Goal: Transaction & Acquisition: Purchase product/service

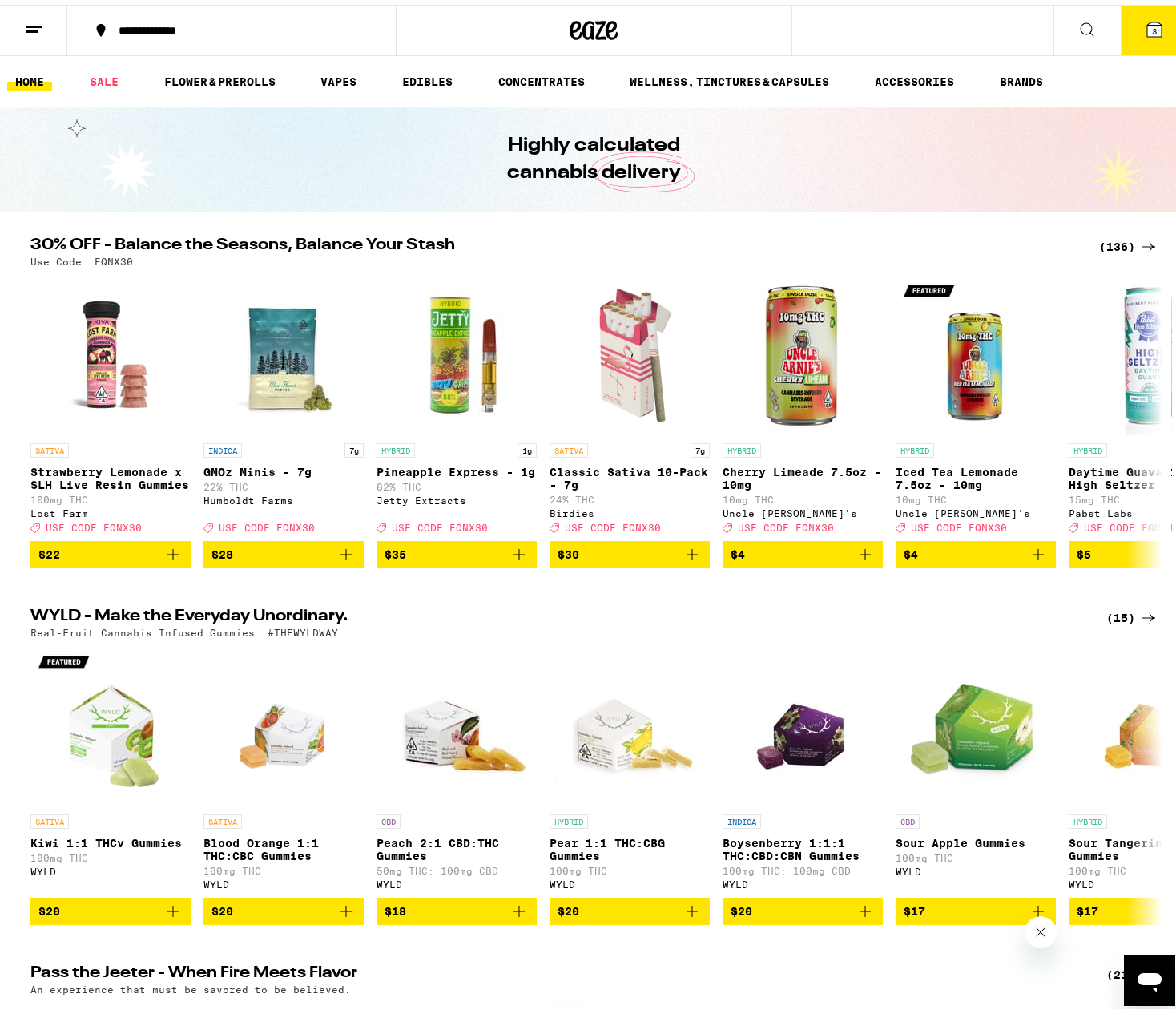
click at [1140, 234] on icon at bounding box center [1149, 242] width 20 height 20
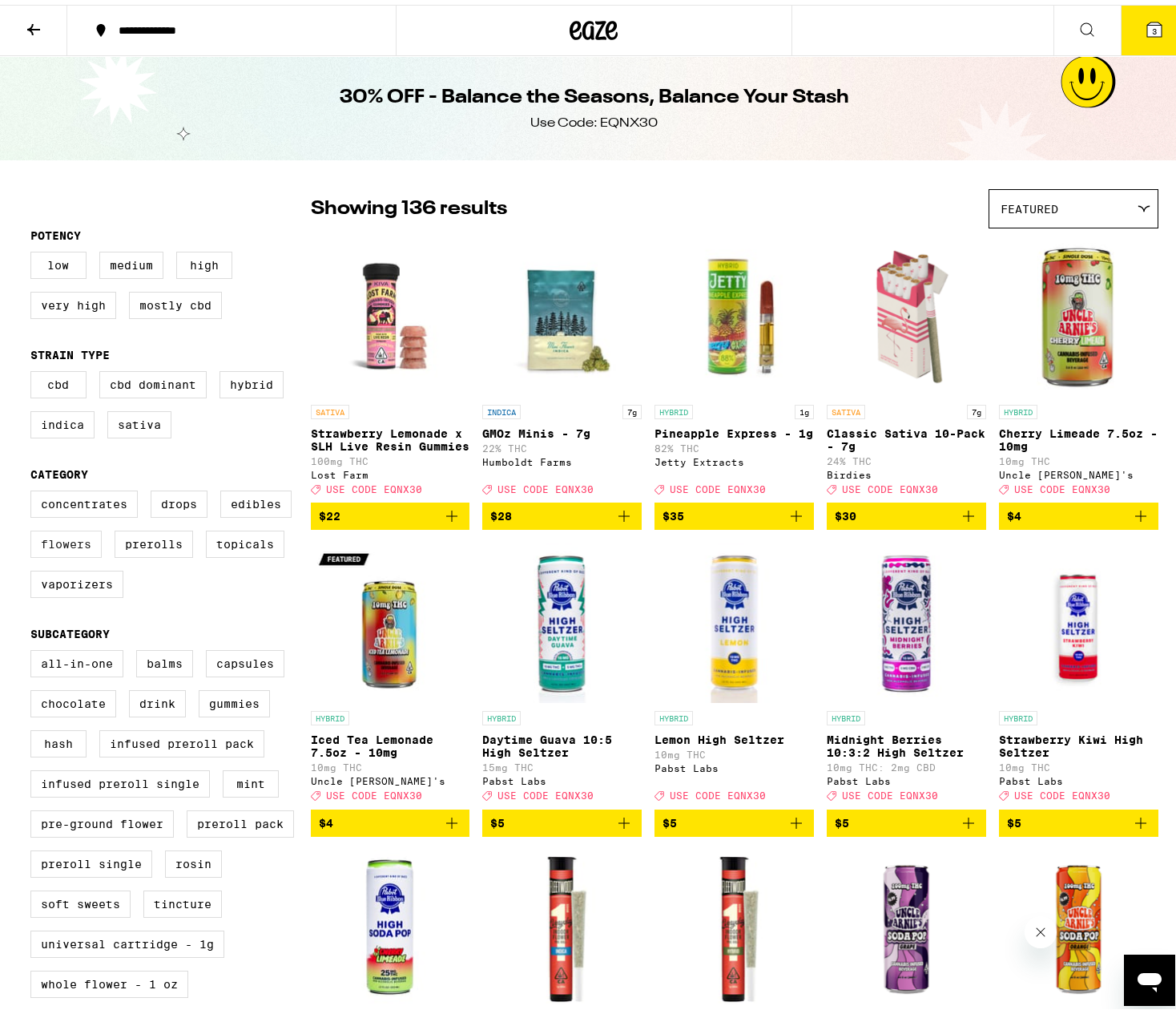
click at [60, 553] on label "Flowers" at bounding box center [66, 539] width 71 height 27
click at [34, 488] on input "Flowers" at bounding box center [33, 488] width 1 height 1
checkbox input "true"
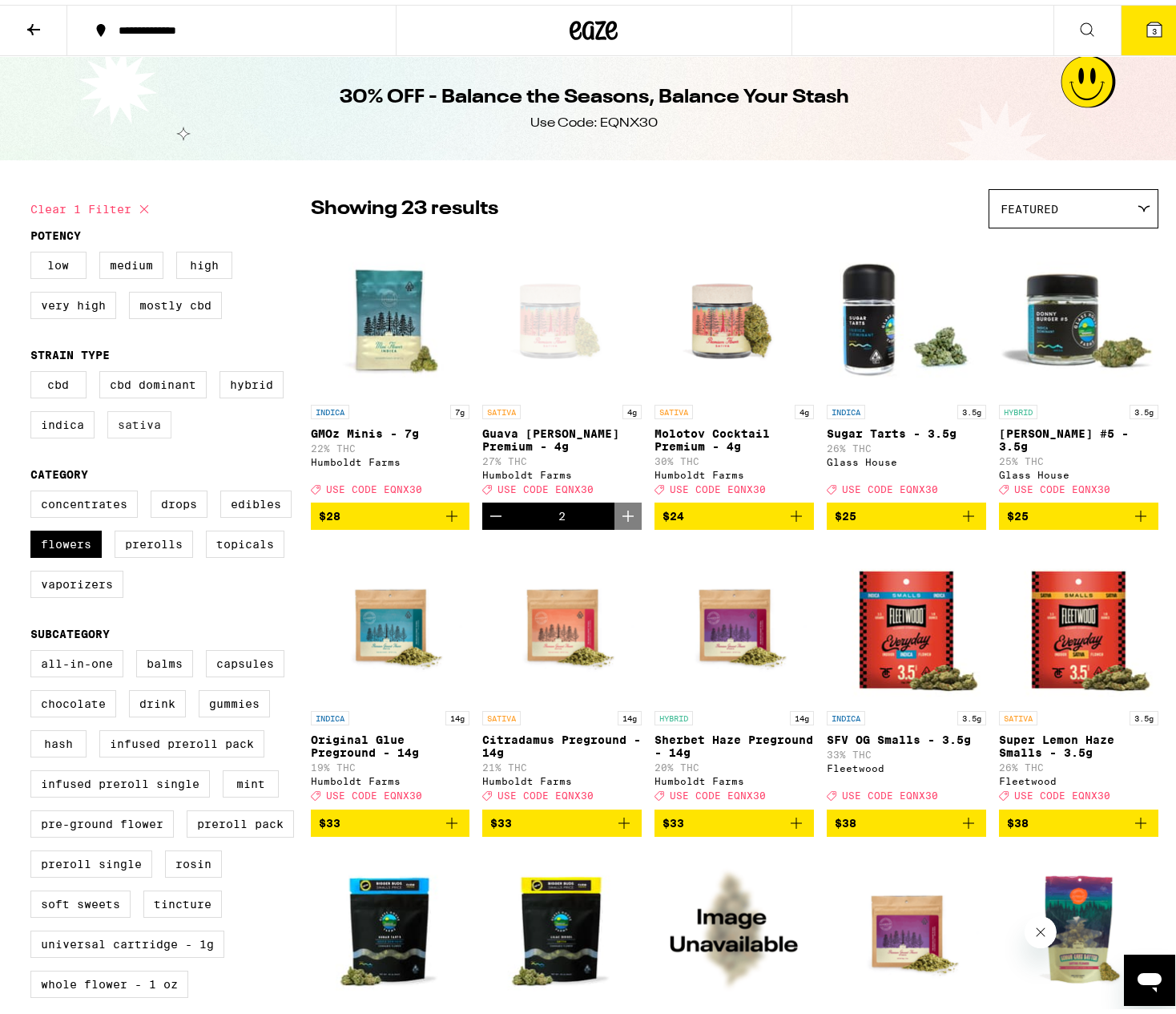
click at [135, 433] on label "Sativa" at bounding box center [139, 420] width 64 height 27
click at [34, 369] on input "Sativa" at bounding box center [33, 369] width 1 height 1
checkbox input "true"
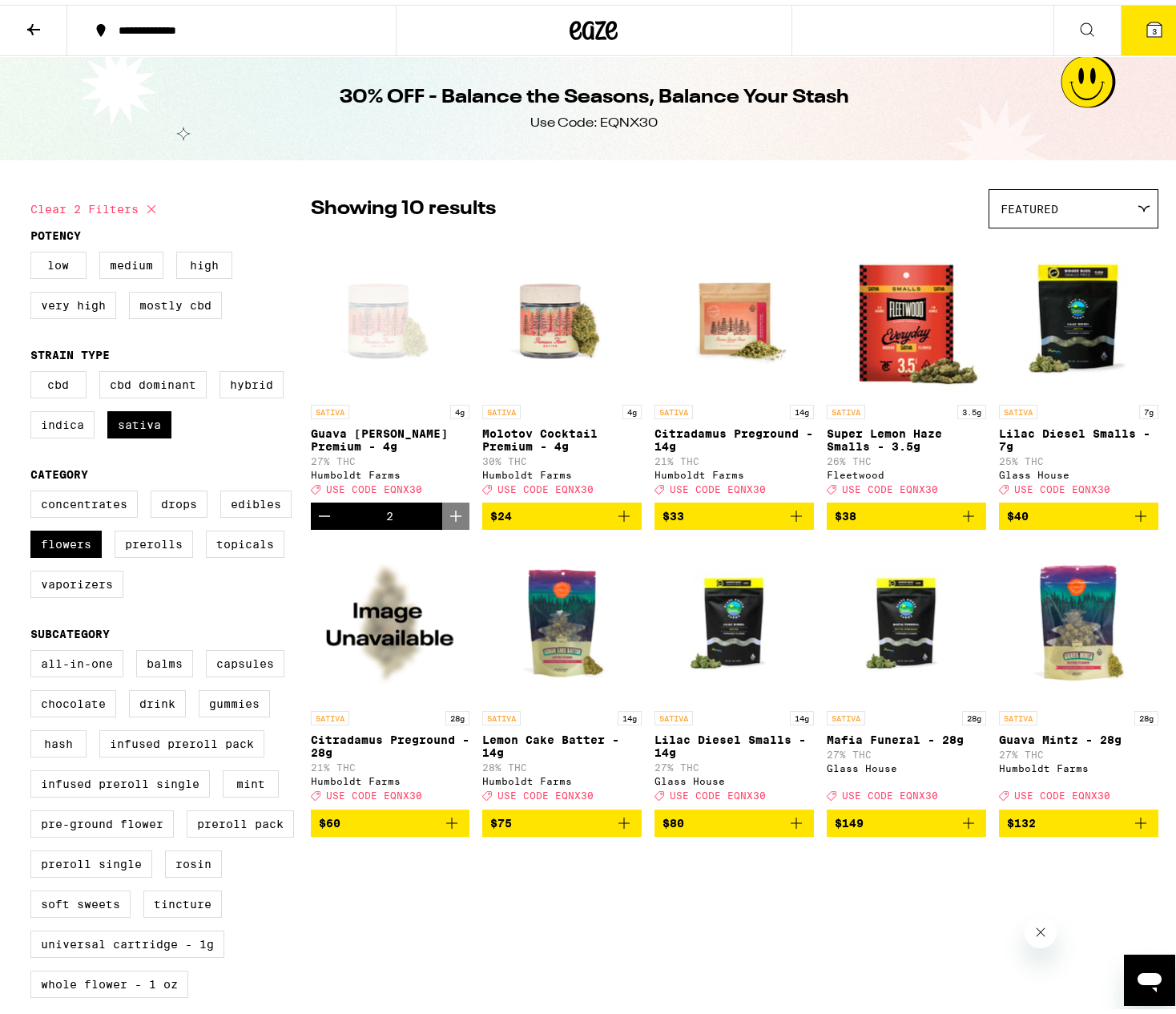
click at [617, 521] on icon "Add to bag" at bounding box center [624, 511] width 20 height 20
click at [246, 381] on label "Hybrid" at bounding box center [250, 380] width 64 height 27
click at [34, 369] on input "Hybrid" at bounding box center [33, 369] width 1 height 1
checkbox input "true"
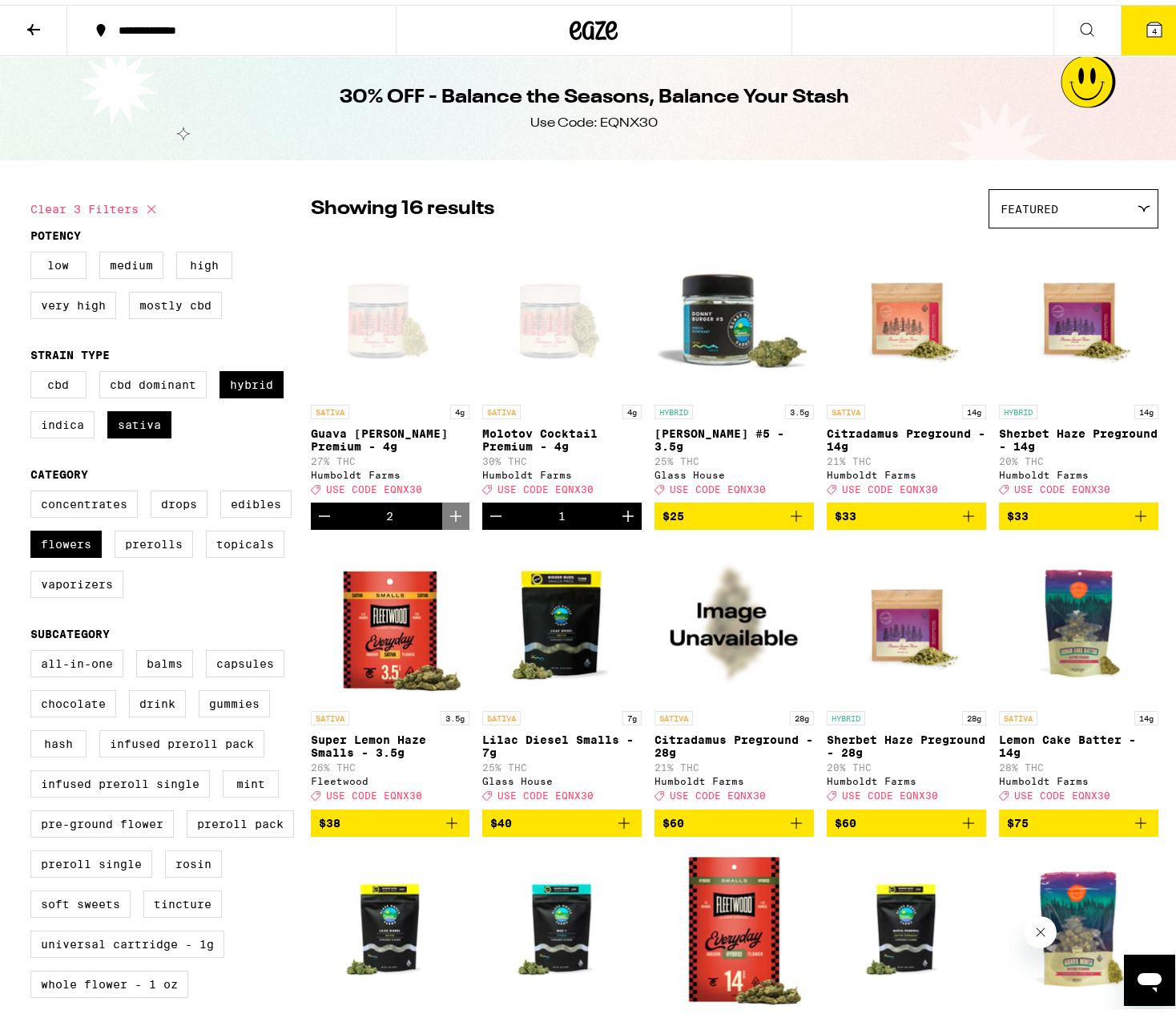
click at [126, 408] on div "CBD CBD Dominant Hybrid Indica Sativa" at bounding box center [170, 406] width 281 height 80
click at [124, 429] on label "Sativa" at bounding box center [139, 420] width 64 height 27
click at [34, 369] on input "Sativa" at bounding box center [33, 369] width 1 height 1
checkbox input "false"
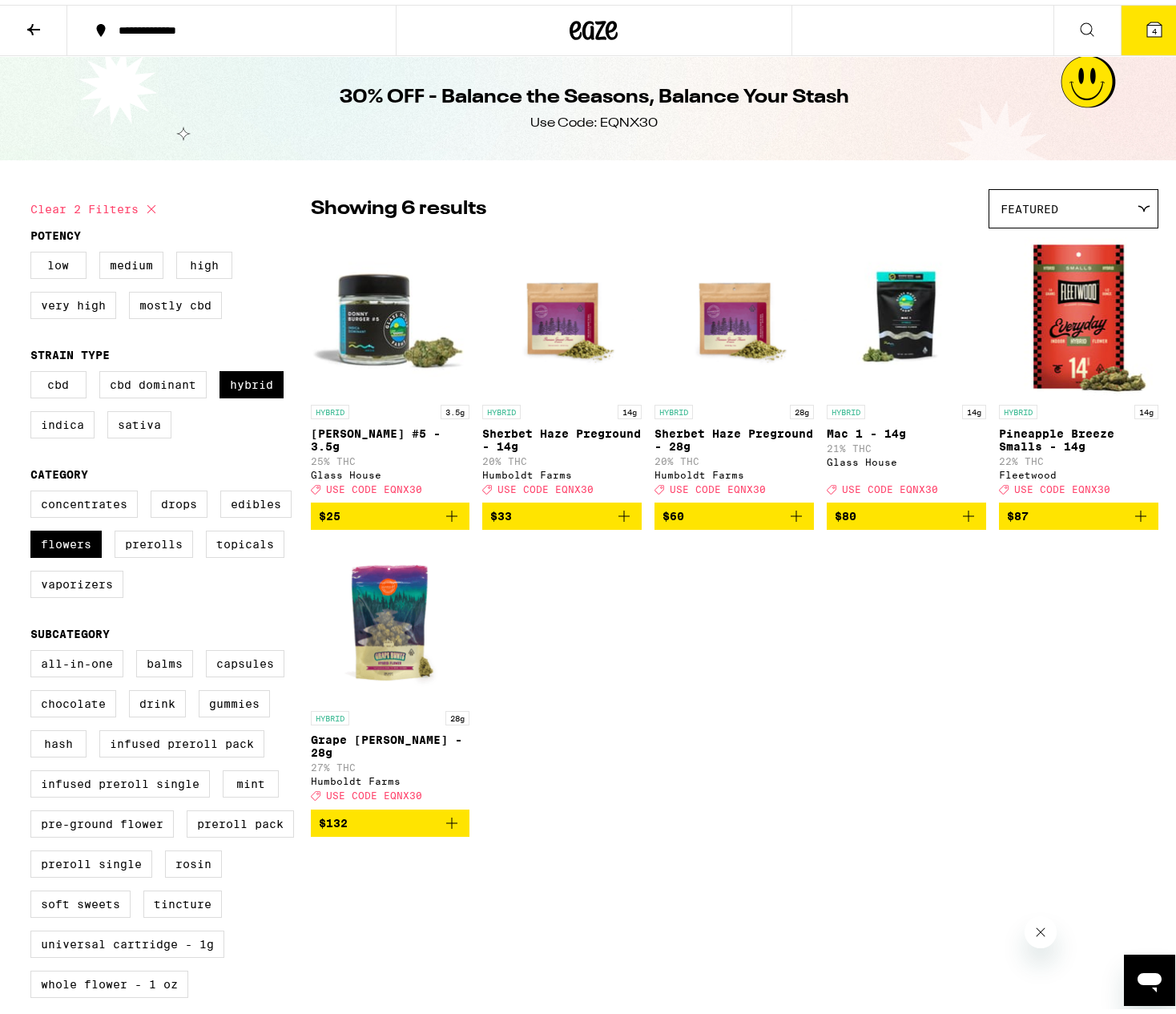
click at [1131, 22] on button "4" at bounding box center [1153, 25] width 68 height 50
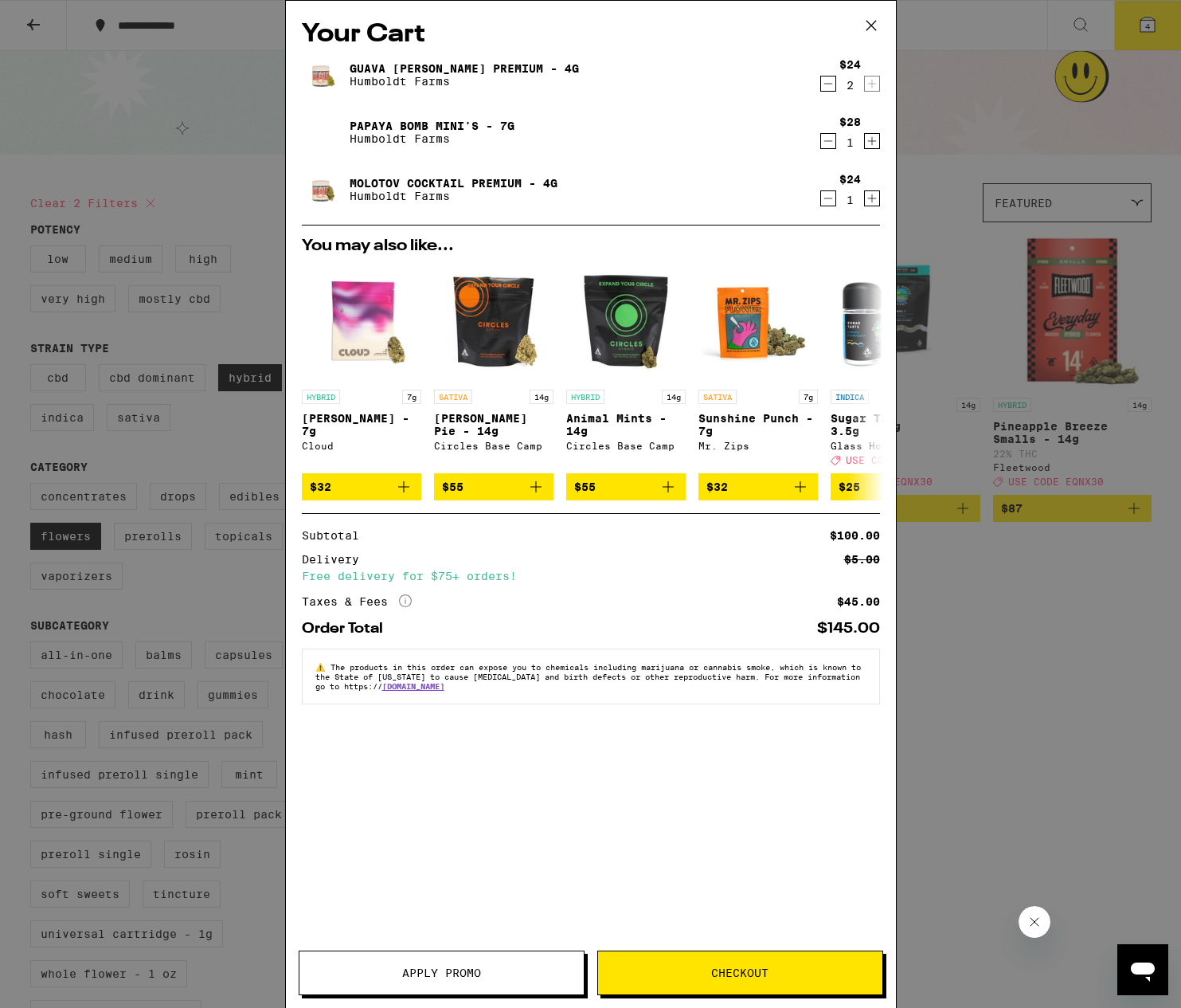
click at [439, 973] on span "Apply Promo" at bounding box center [441, 972] width 79 height 11
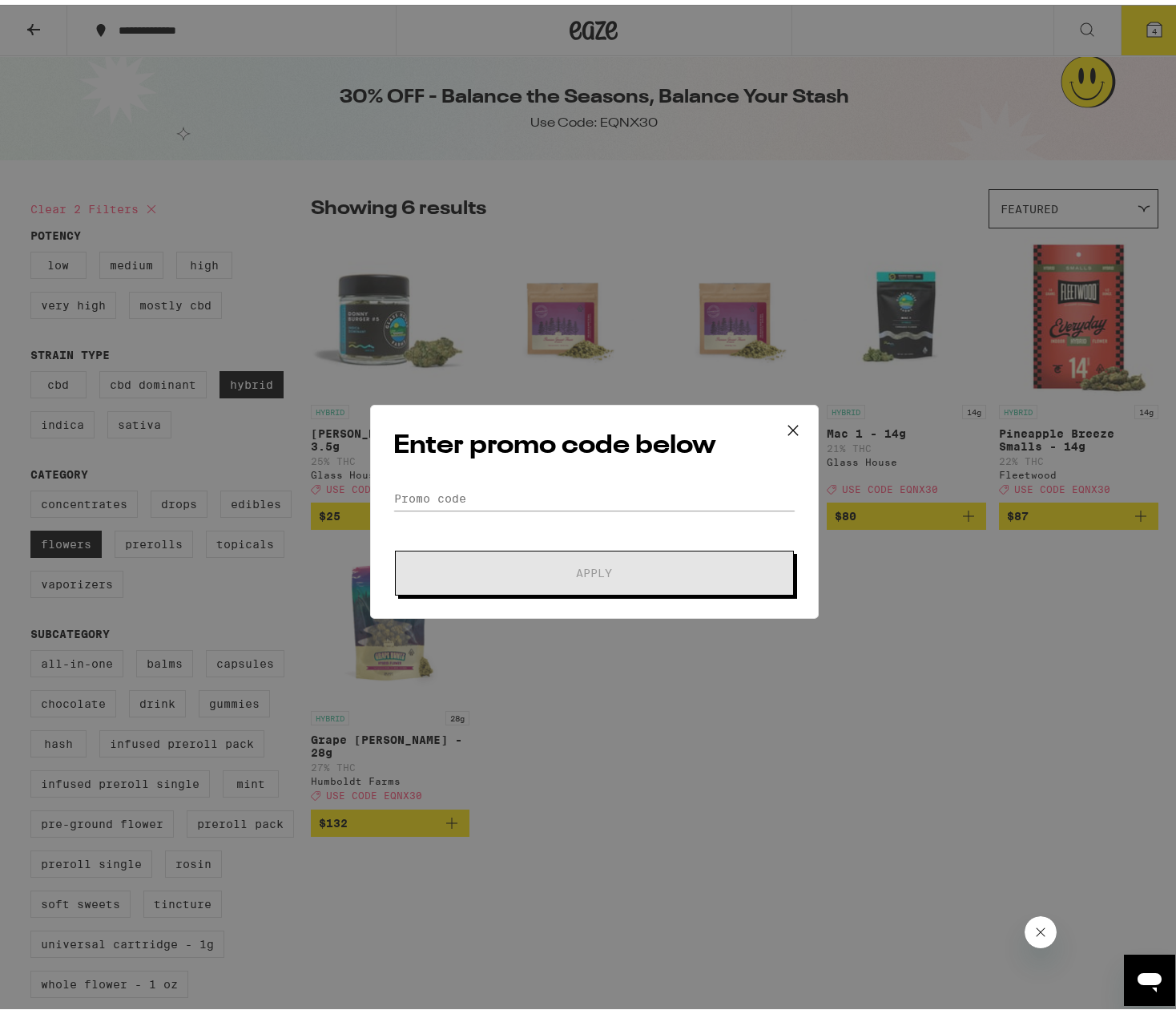
click at [456, 475] on div "Enter promo code below Promo Code Apply" at bounding box center [594, 506] width 448 height 214
click at [445, 497] on input "Promo Code" at bounding box center [594, 493] width 402 height 24
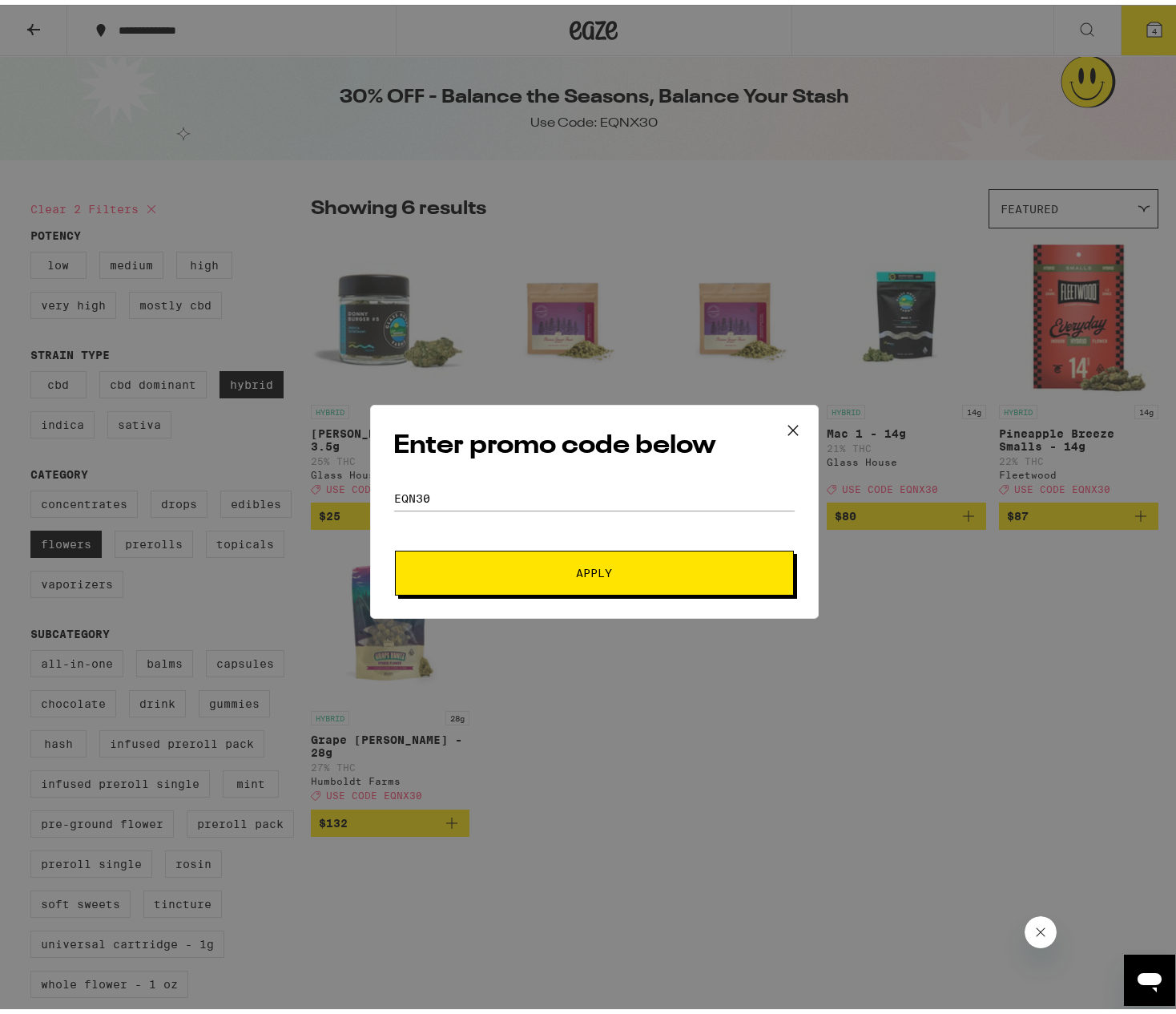
click at [511, 559] on button "Apply" at bounding box center [595, 568] width 399 height 45
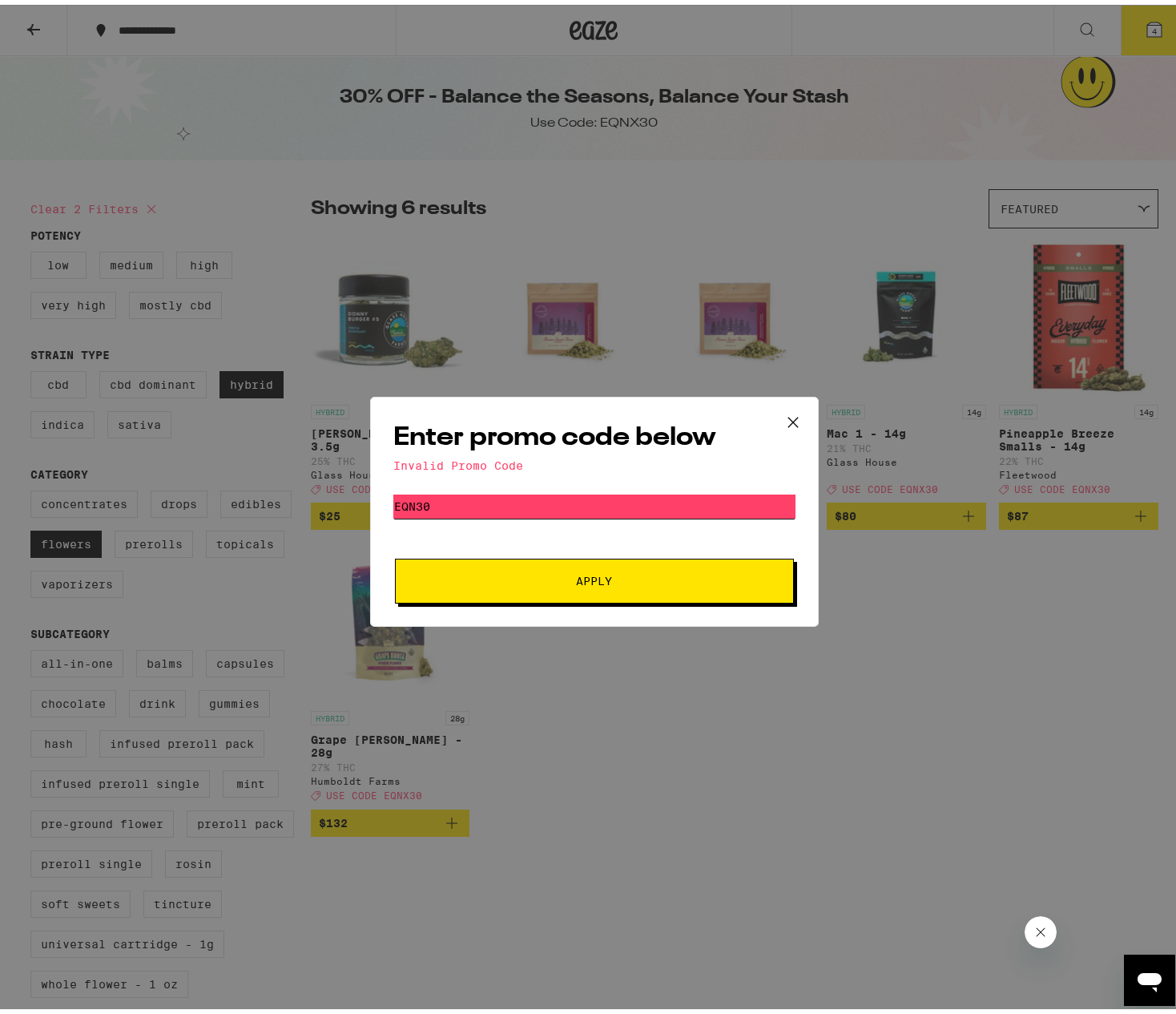
click at [466, 492] on input "EQN30" at bounding box center [594, 501] width 402 height 24
click at [408, 494] on input "EQN30" at bounding box center [594, 501] width 402 height 24
type input "EQNX30"
click at [529, 587] on button "Apply" at bounding box center [595, 576] width 399 height 45
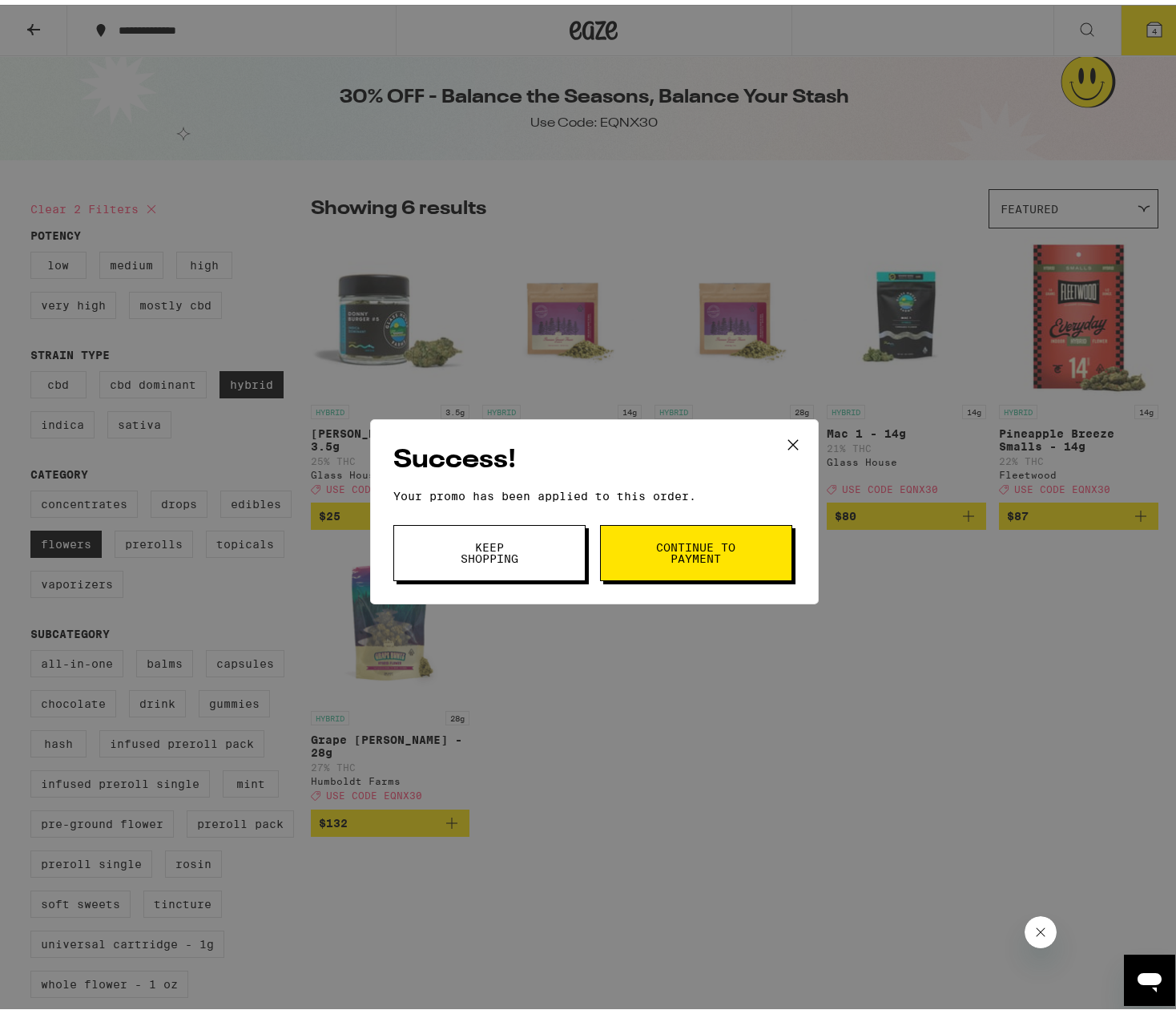
click at [498, 540] on span "Keep Shopping" at bounding box center [488, 547] width 81 height 23
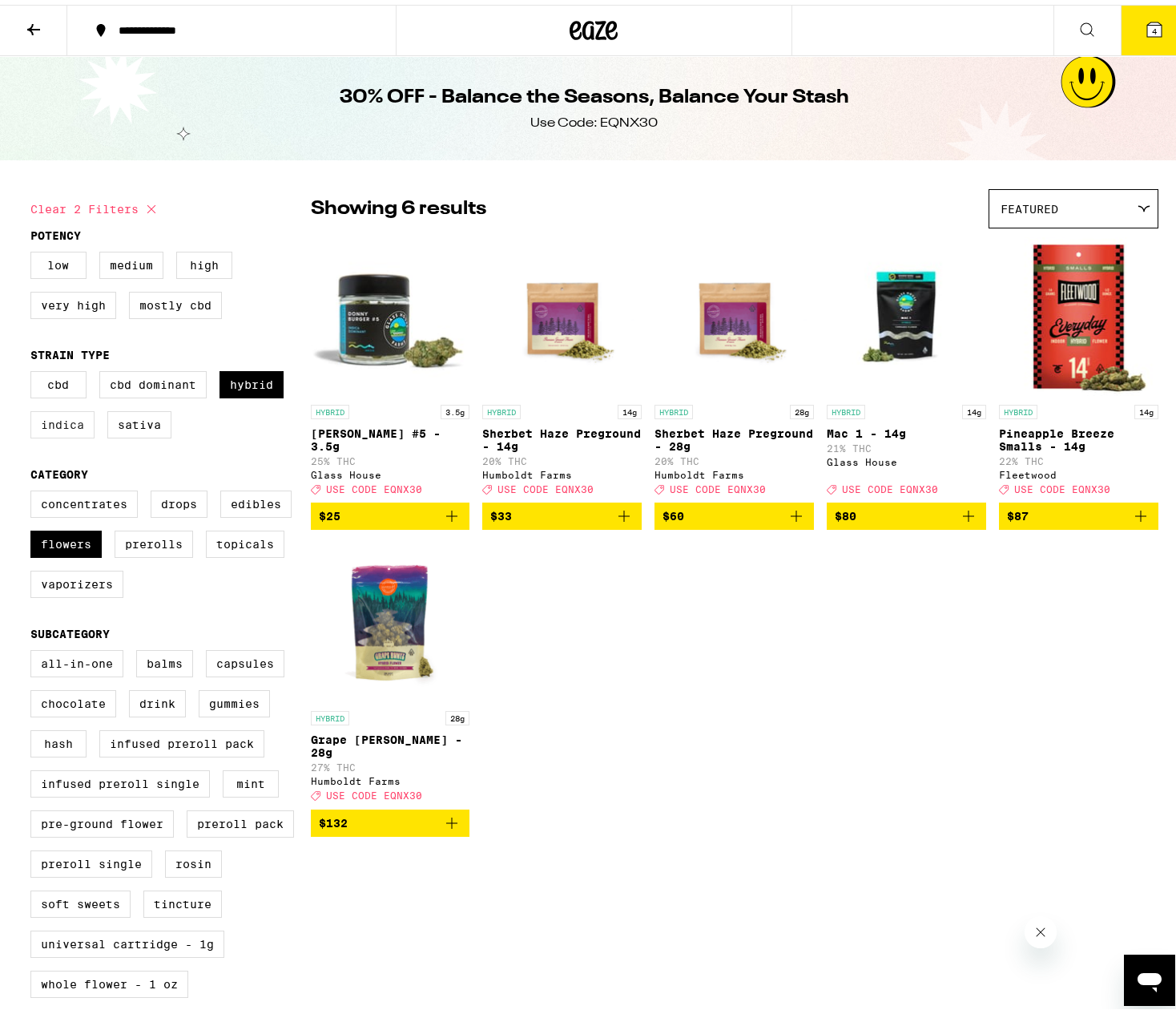
click at [66, 429] on label "Indica" at bounding box center [62, 420] width 64 height 27
click at [34, 369] on input "Indica" at bounding box center [33, 369] width 1 height 1
checkbox input "true"
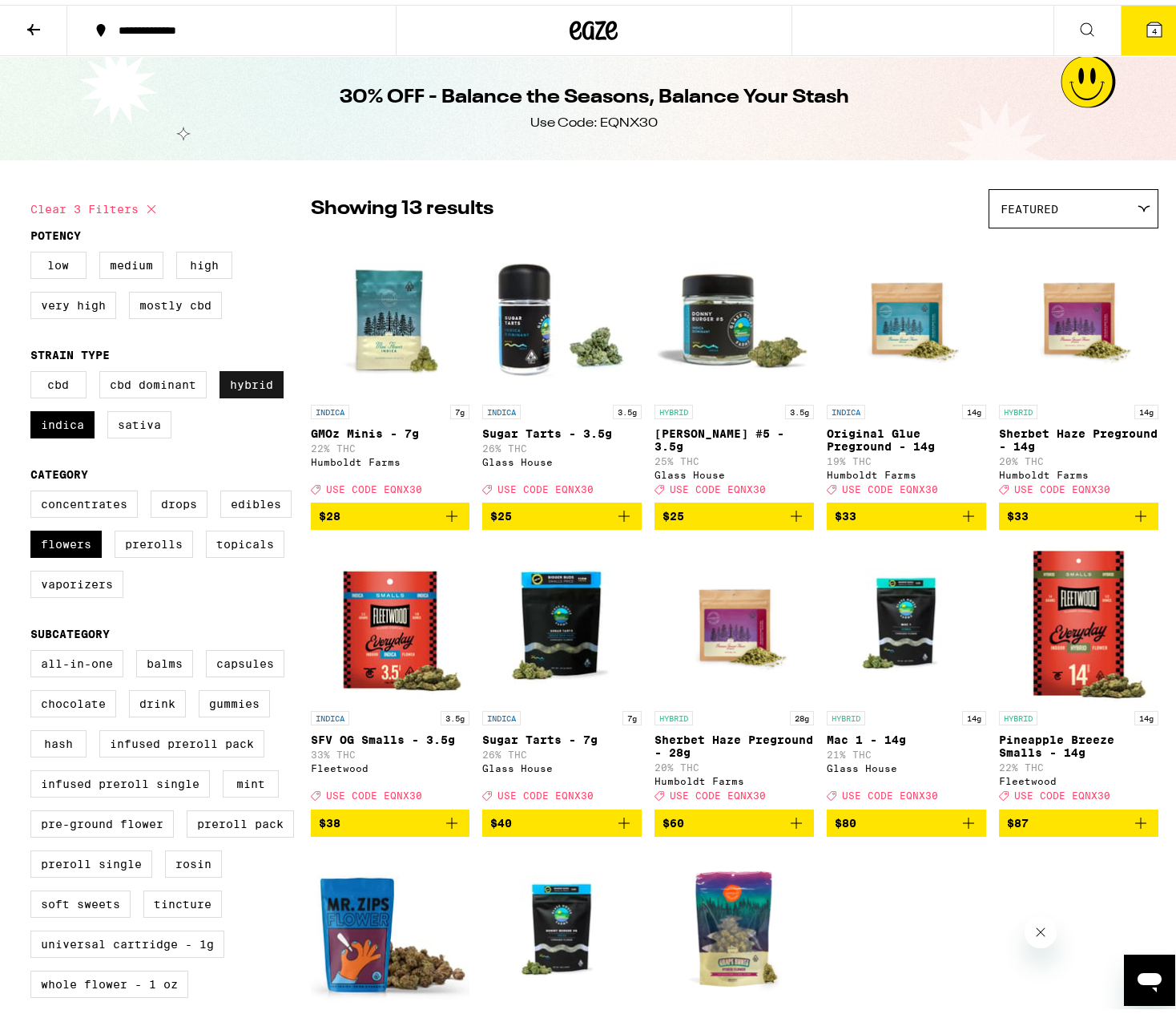
click at [258, 390] on label "Hybrid" at bounding box center [250, 380] width 64 height 27
click at [34, 369] on input "Hybrid" at bounding box center [33, 369] width 1 height 1
checkbox input "false"
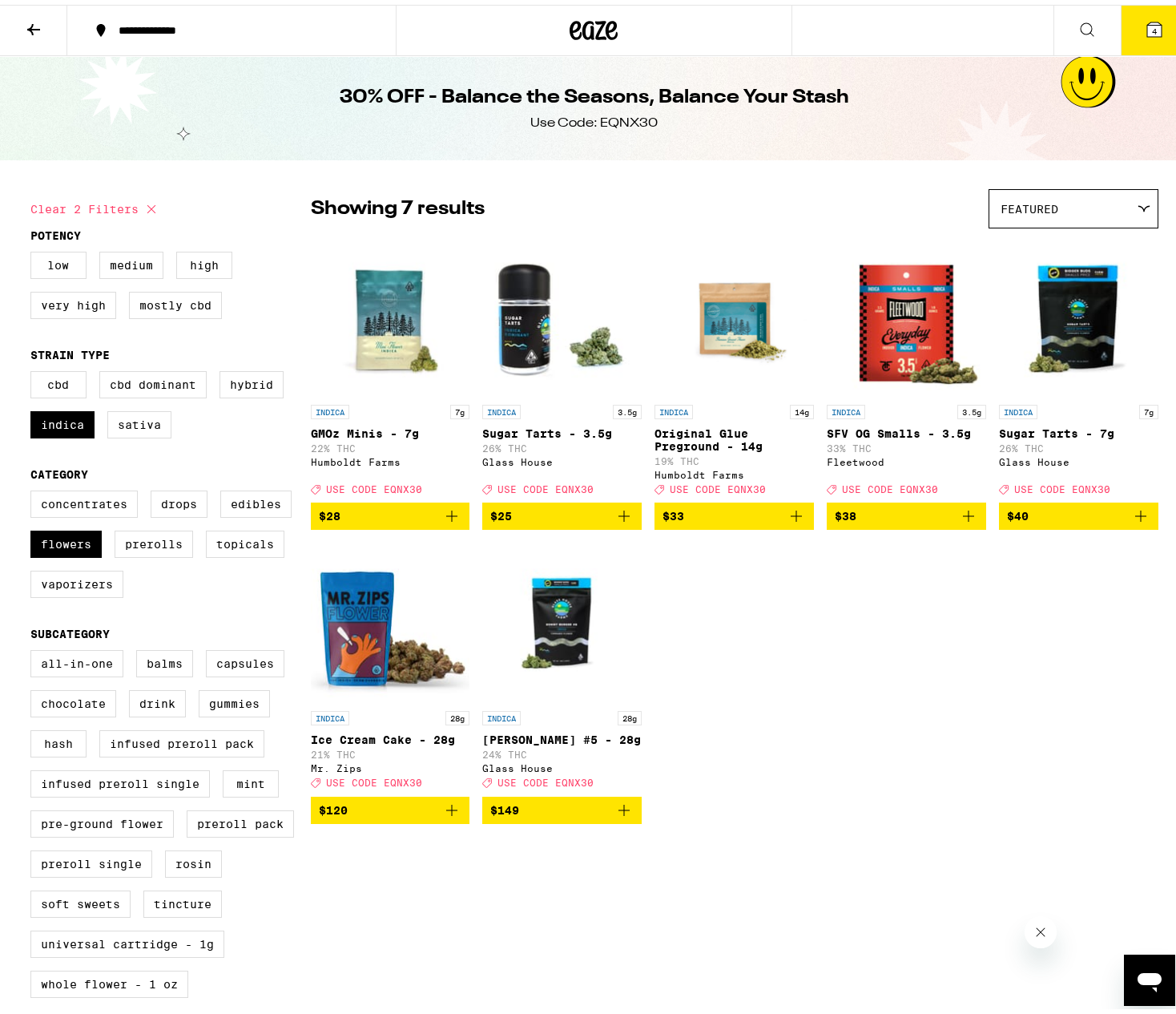
click at [444, 518] on icon "Add to bag" at bounding box center [452, 511] width 20 height 20
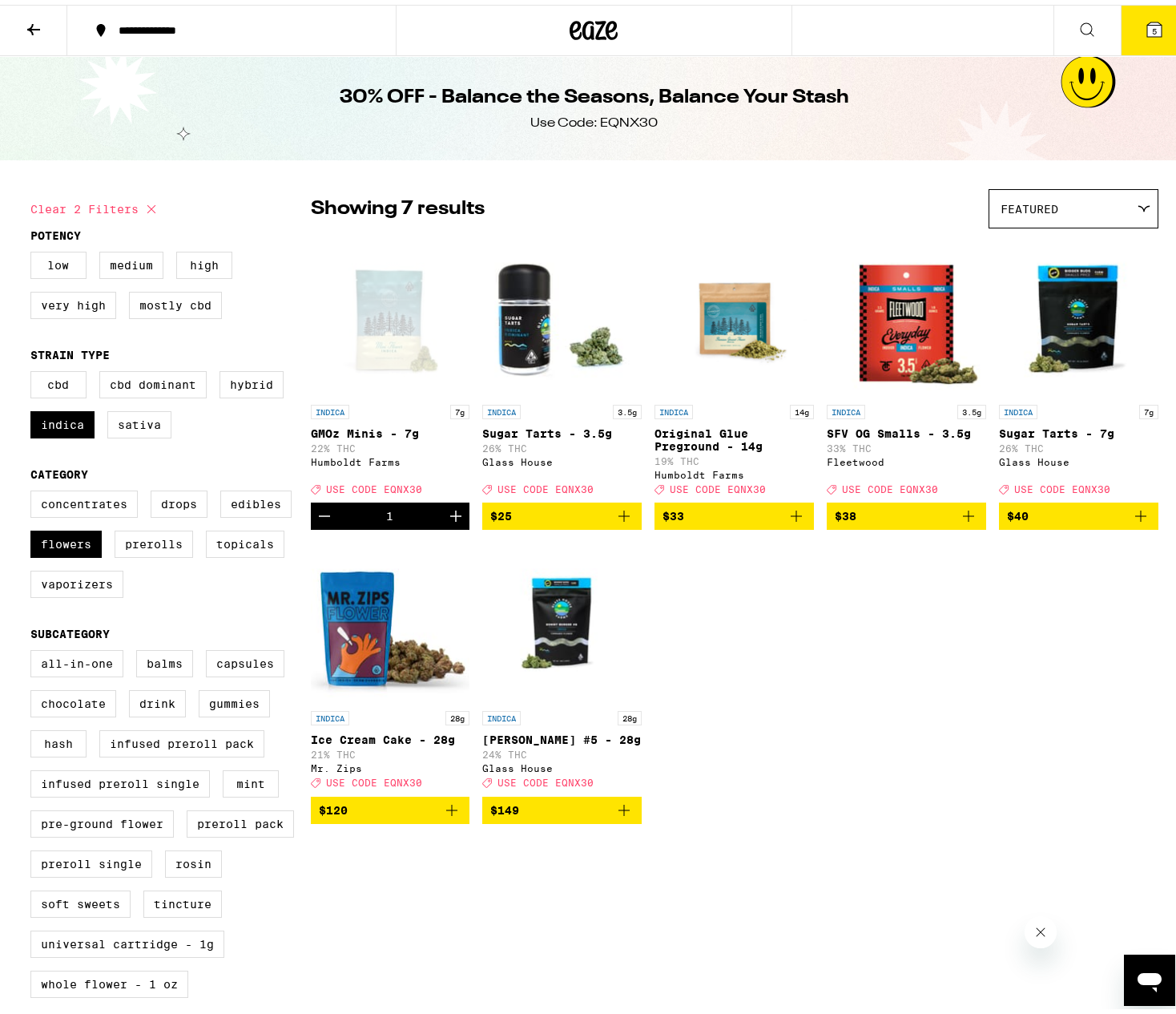
click at [27, 20] on icon at bounding box center [34, 25] width 20 height 20
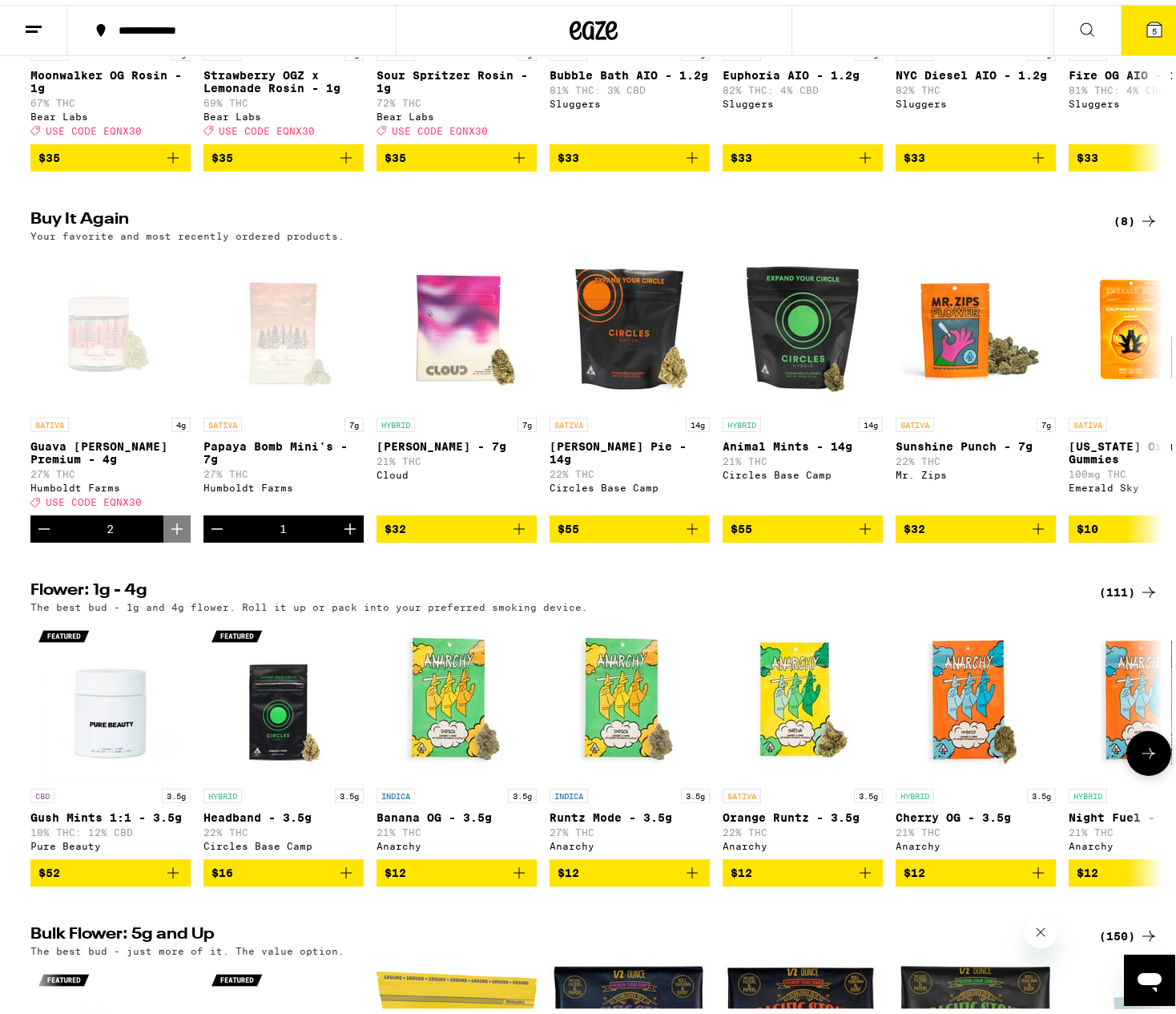
scroll to position [1389, 0]
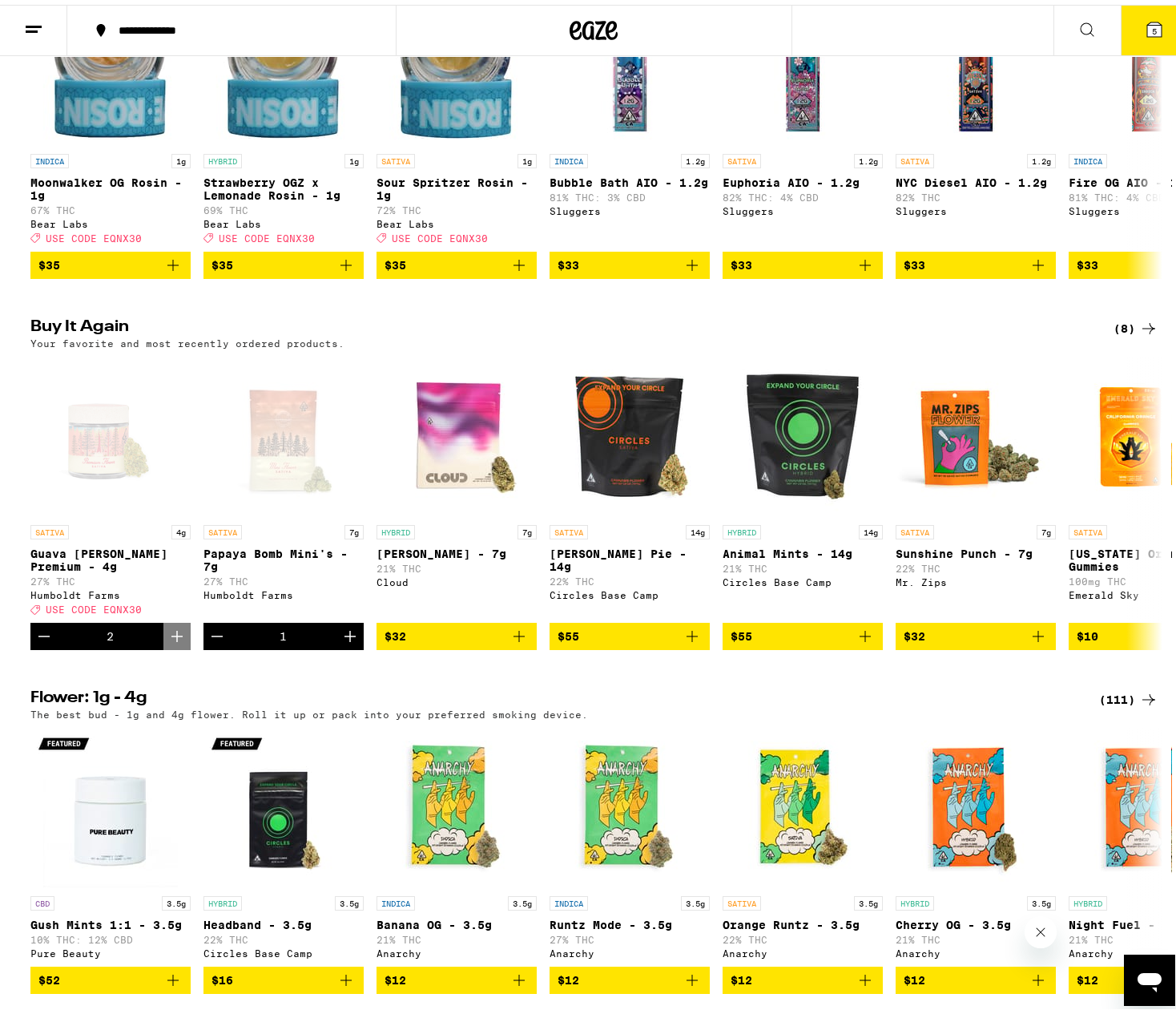
click at [1141, 334] on icon at bounding box center [1149, 324] width 20 height 20
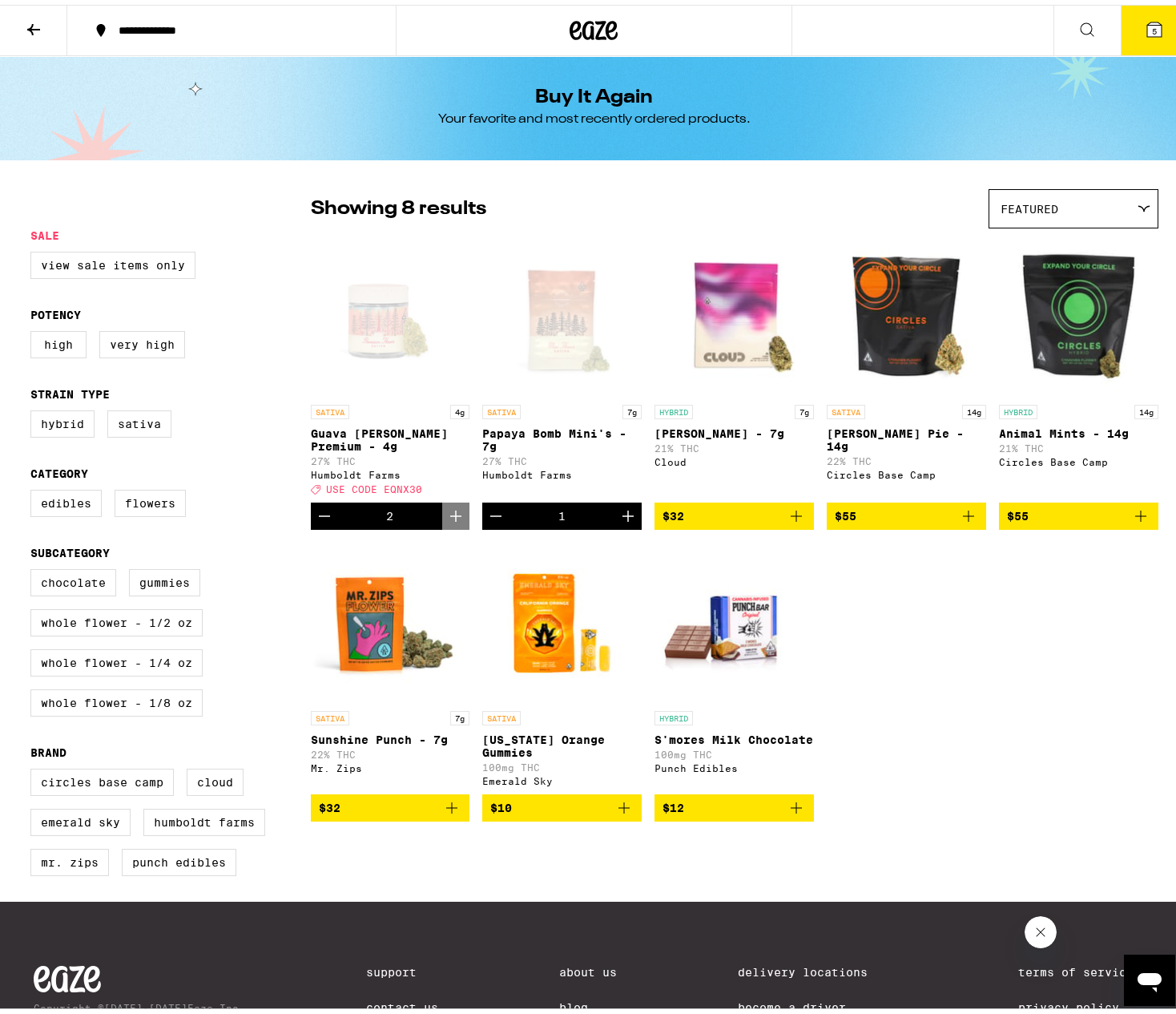
drag, startPoint x: 1127, startPoint y: 516, endPoint x: 1000, endPoint y: 687, distance: 213.0
click at [1000, 687] on div "SATIVA 4g Guava [PERSON_NAME] Premium - 4g 27% THC Humboldt Farms Deal Created …" at bounding box center [735, 525] width 847 height 585
click at [905, 670] on div "SATIVA 4g Guava [PERSON_NAME] Premium - 4g 27% THC Humboldt Farms Deal Created …" at bounding box center [735, 525] width 847 height 585
click at [1133, 520] on icon "Add to bag" at bounding box center [1141, 511] width 20 height 20
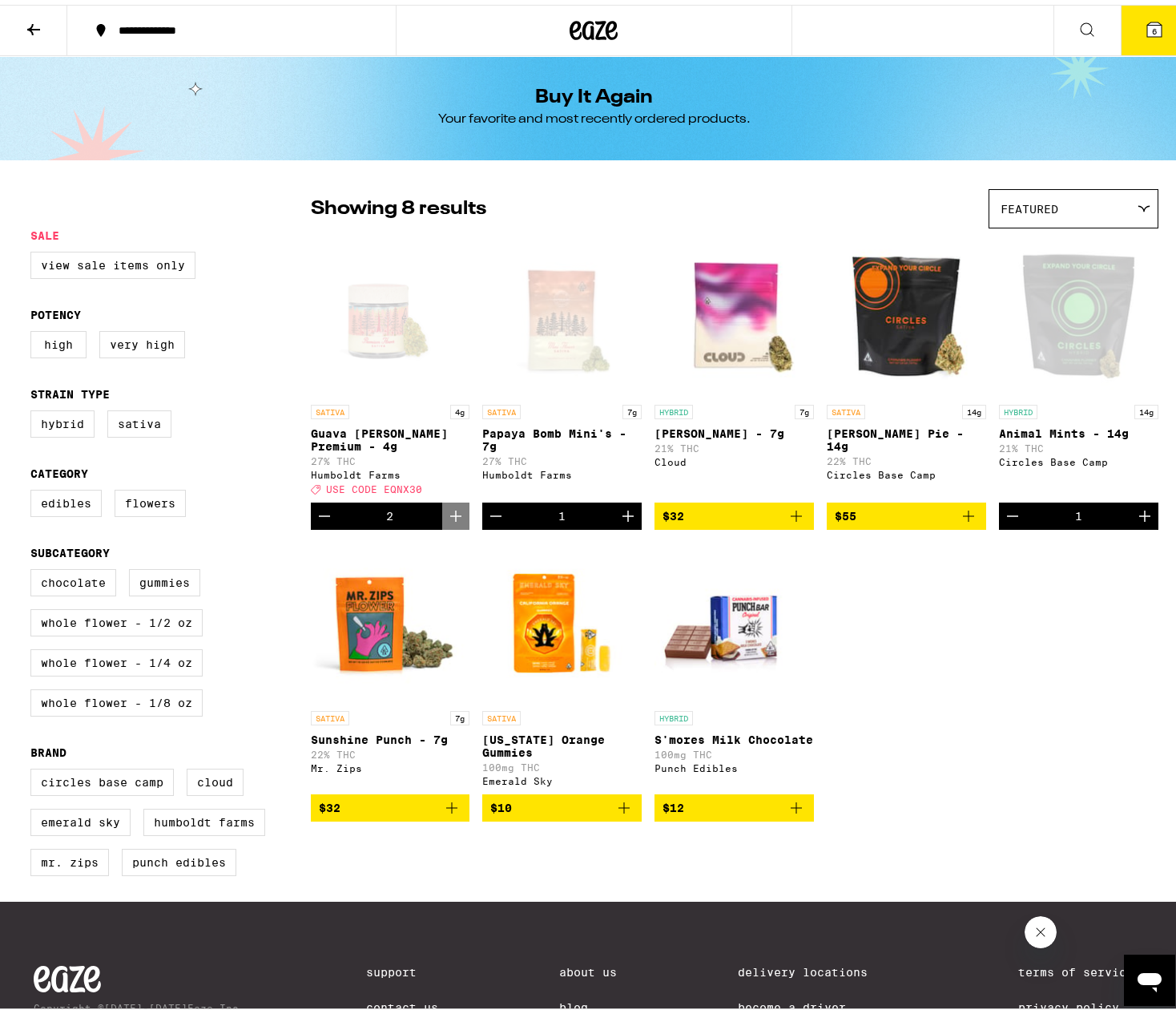
click at [32, 22] on icon at bounding box center [33, 24] width 13 height 11
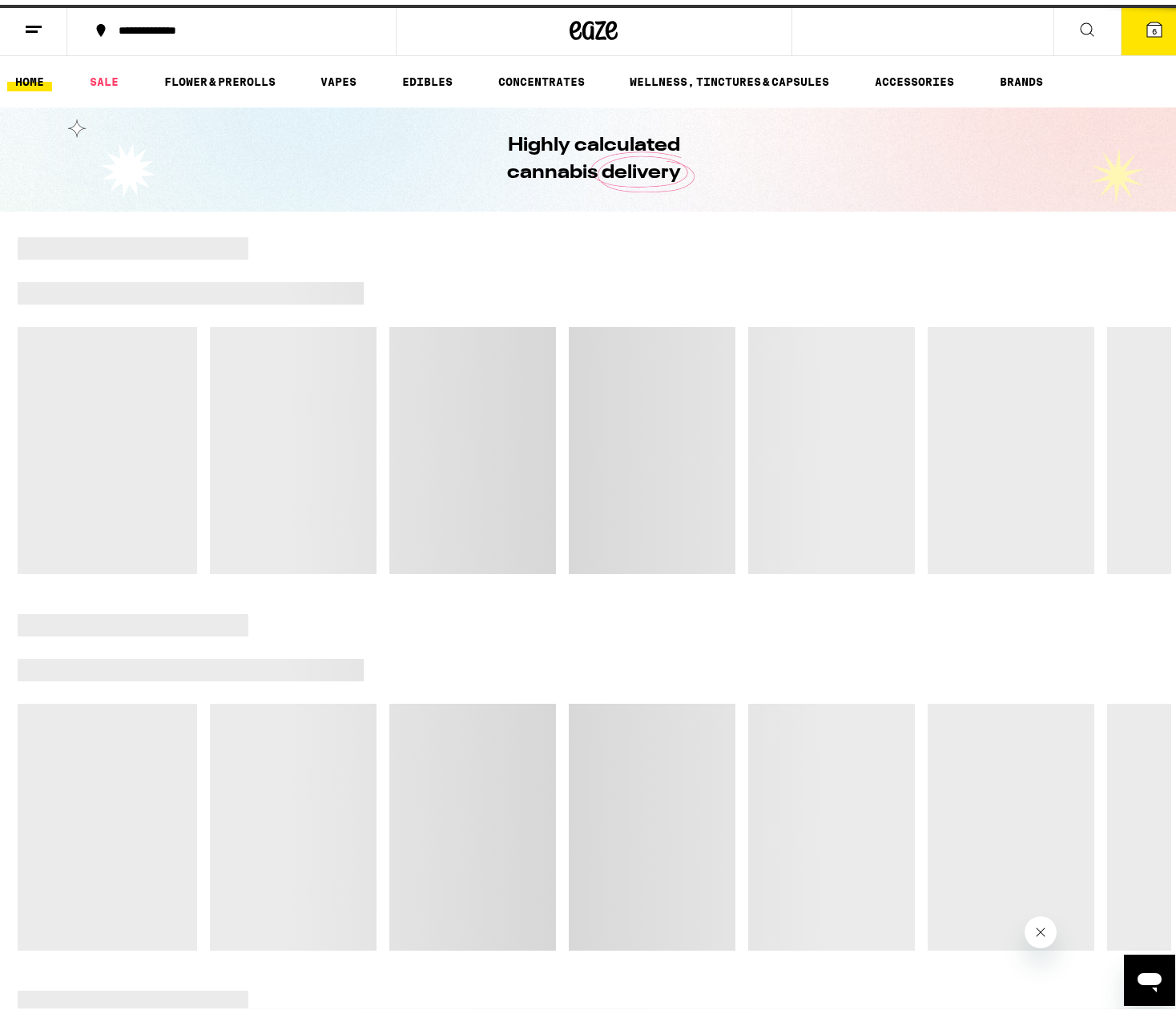
click at [1147, 32] on icon at bounding box center [1153, 24] width 15 height 15
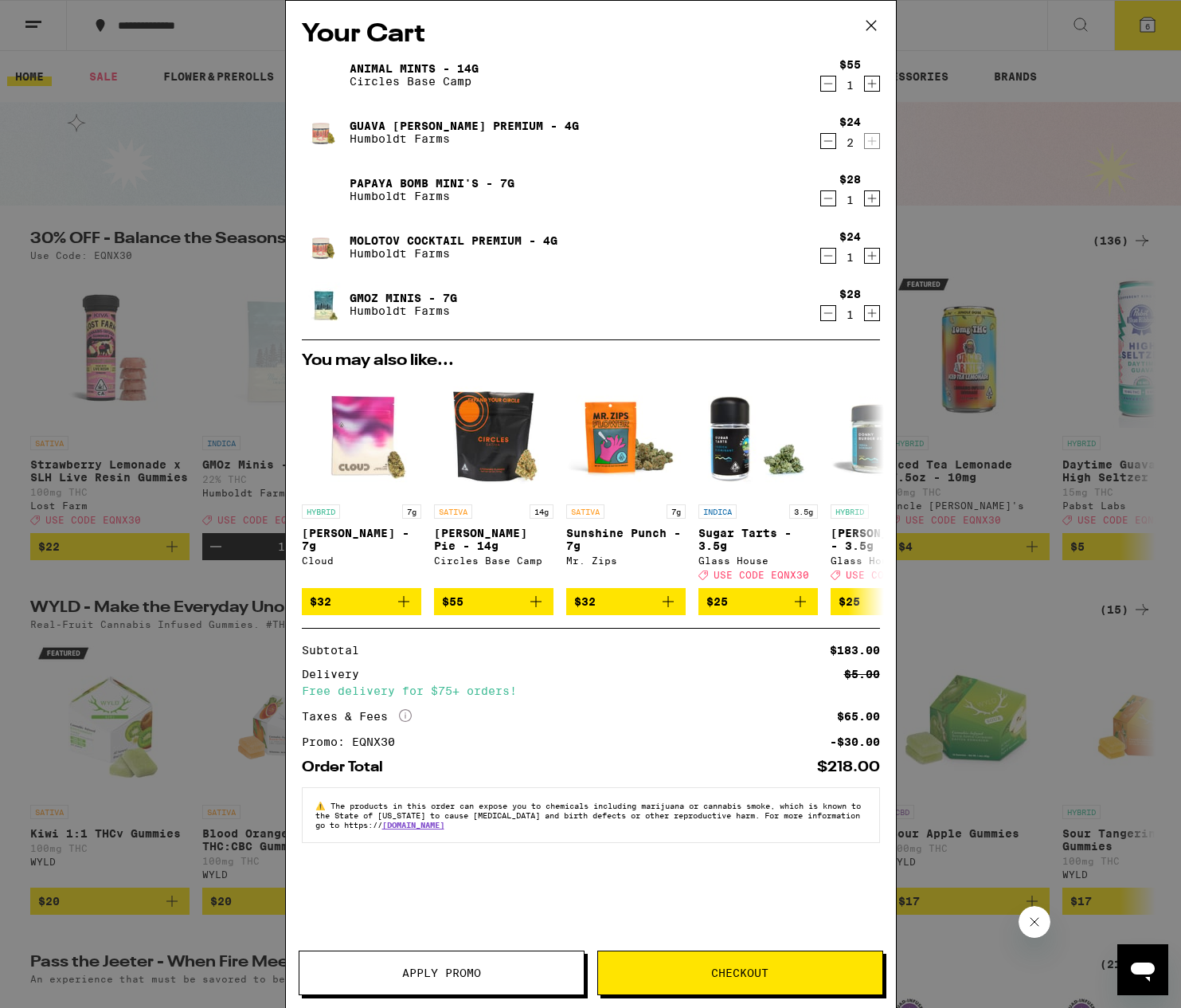
click at [826, 254] on icon "Decrement" at bounding box center [828, 256] width 15 height 19
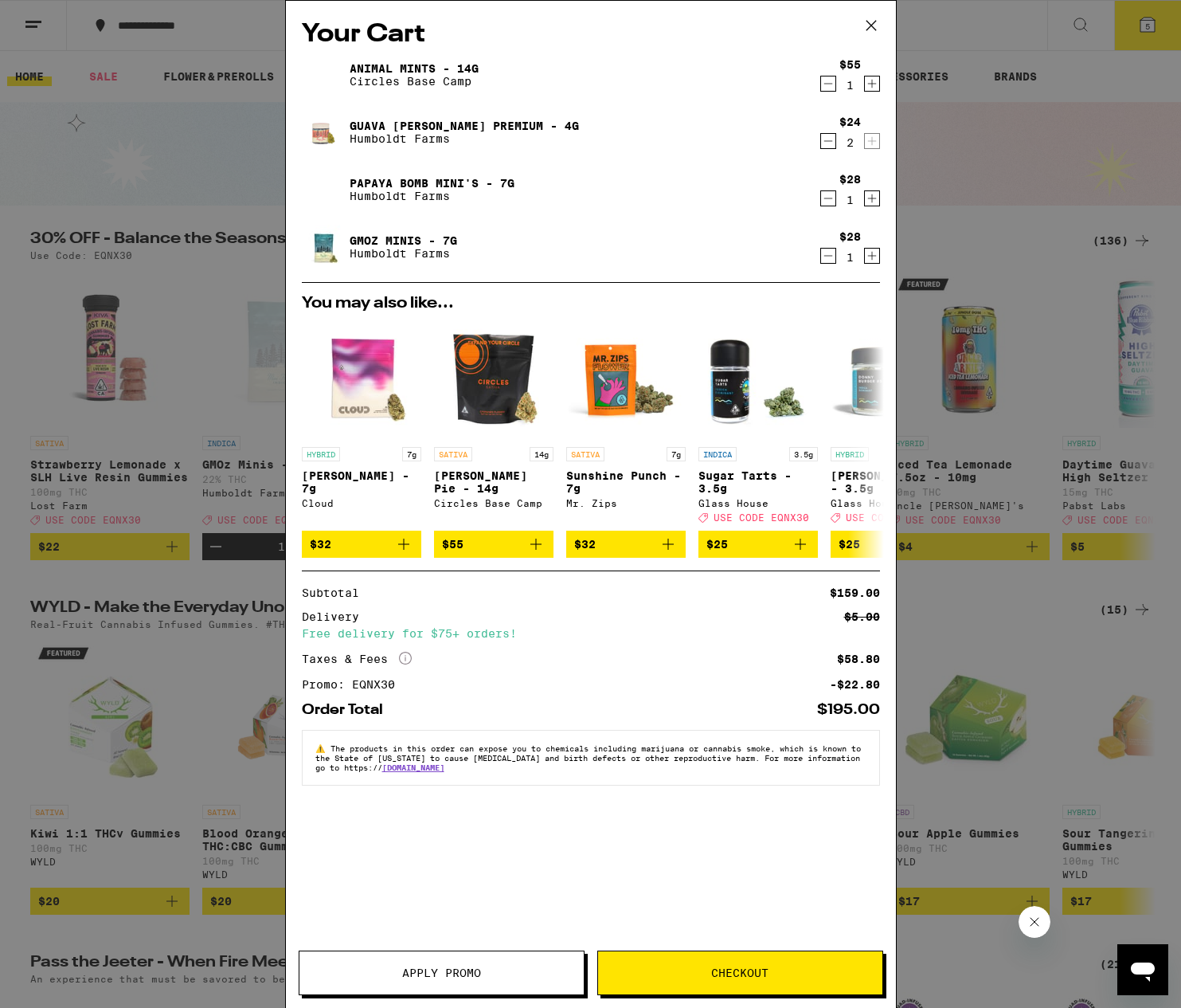
click at [824, 145] on icon "Decrement" at bounding box center [828, 141] width 15 height 19
click at [873, 198] on icon "Increment" at bounding box center [872, 198] width 15 height 19
click at [832, 147] on icon "Decrement" at bounding box center [828, 141] width 15 height 19
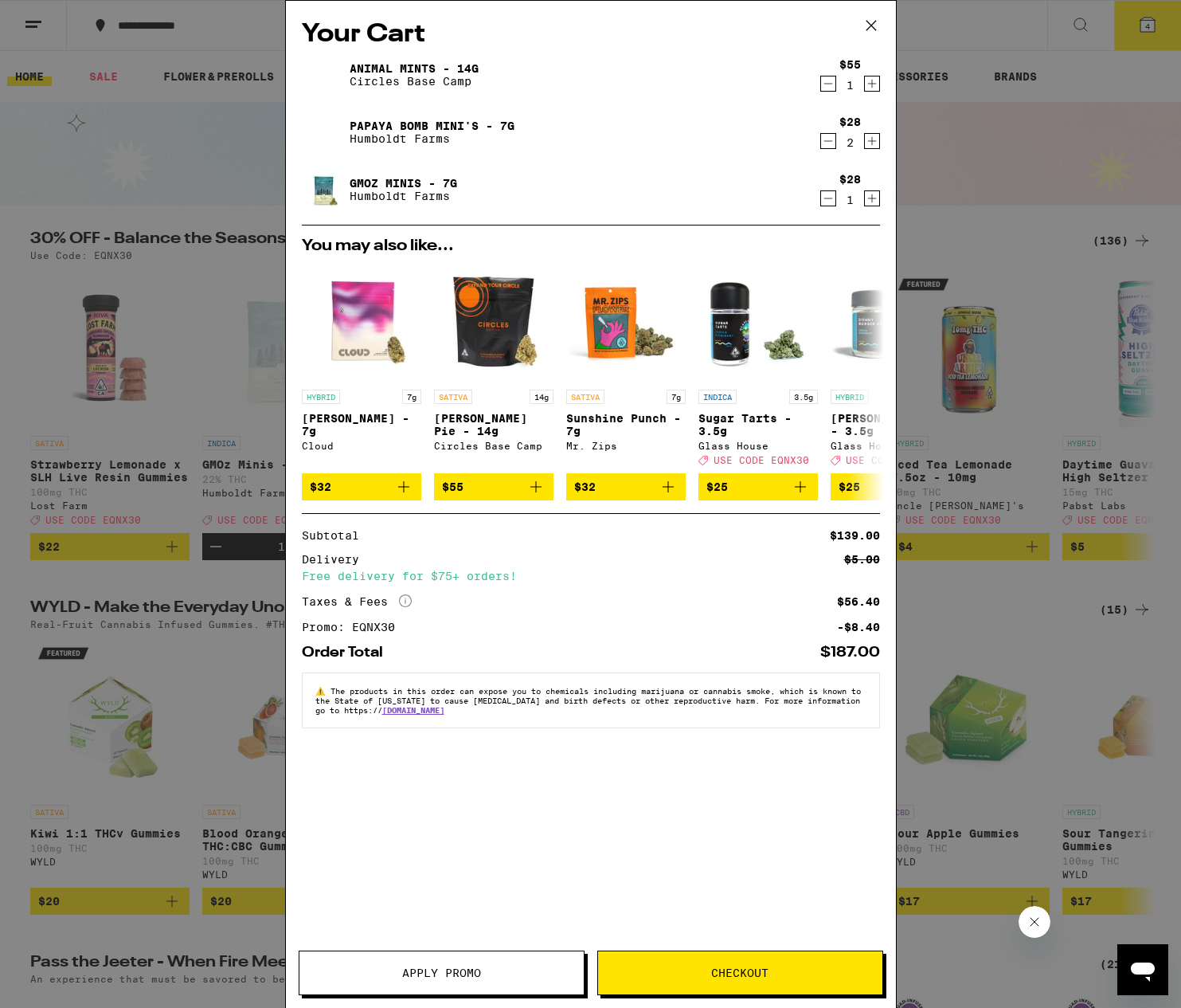
click at [863, 22] on icon at bounding box center [871, 25] width 24 height 24
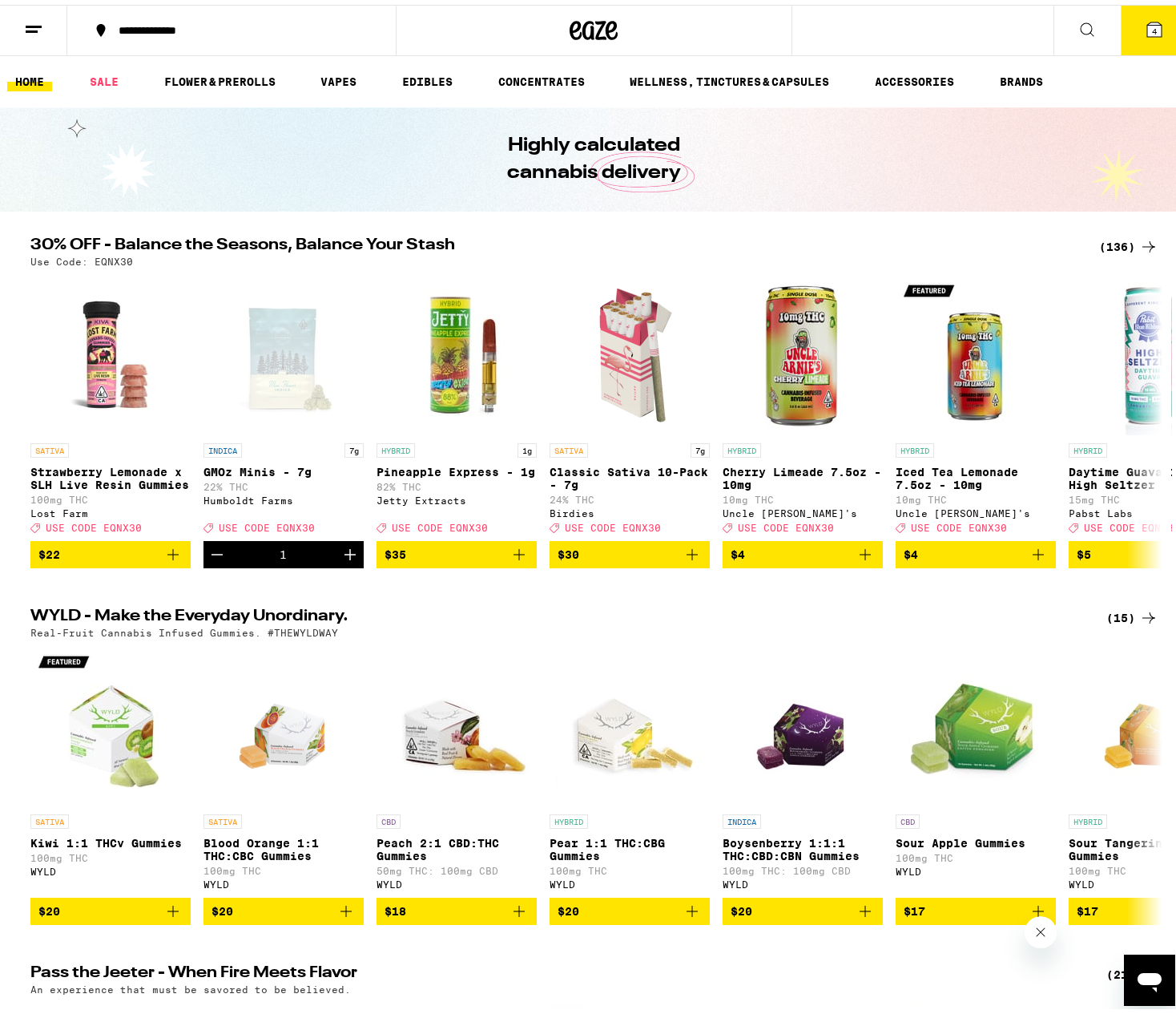
click at [1139, 235] on icon at bounding box center [1149, 242] width 20 height 20
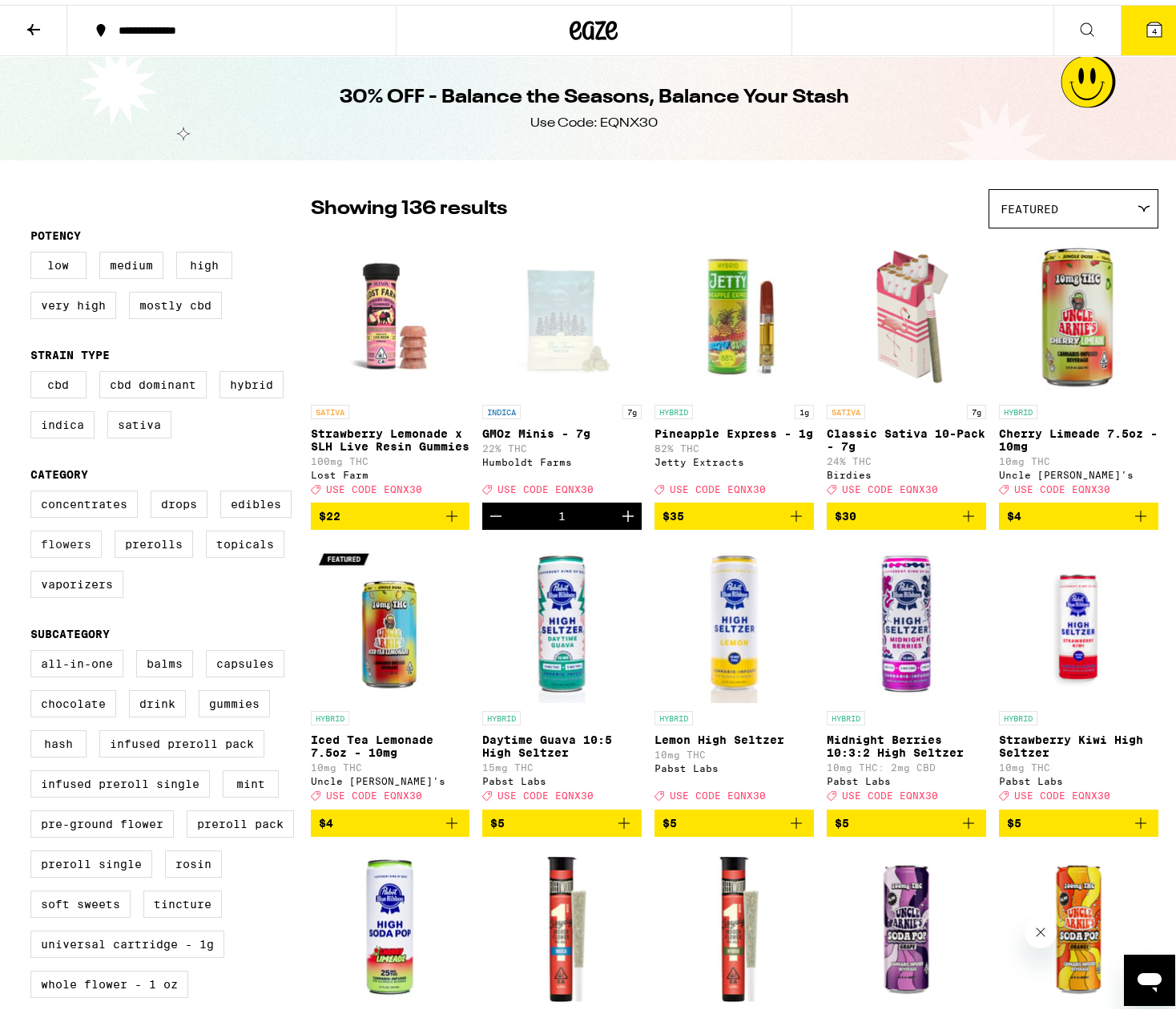
click at [60, 550] on label "Flowers" at bounding box center [66, 539] width 71 height 27
click at [34, 488] on input "Flowers" at bounding box center [33, 488] width 1 height 1
checkbox input "true"
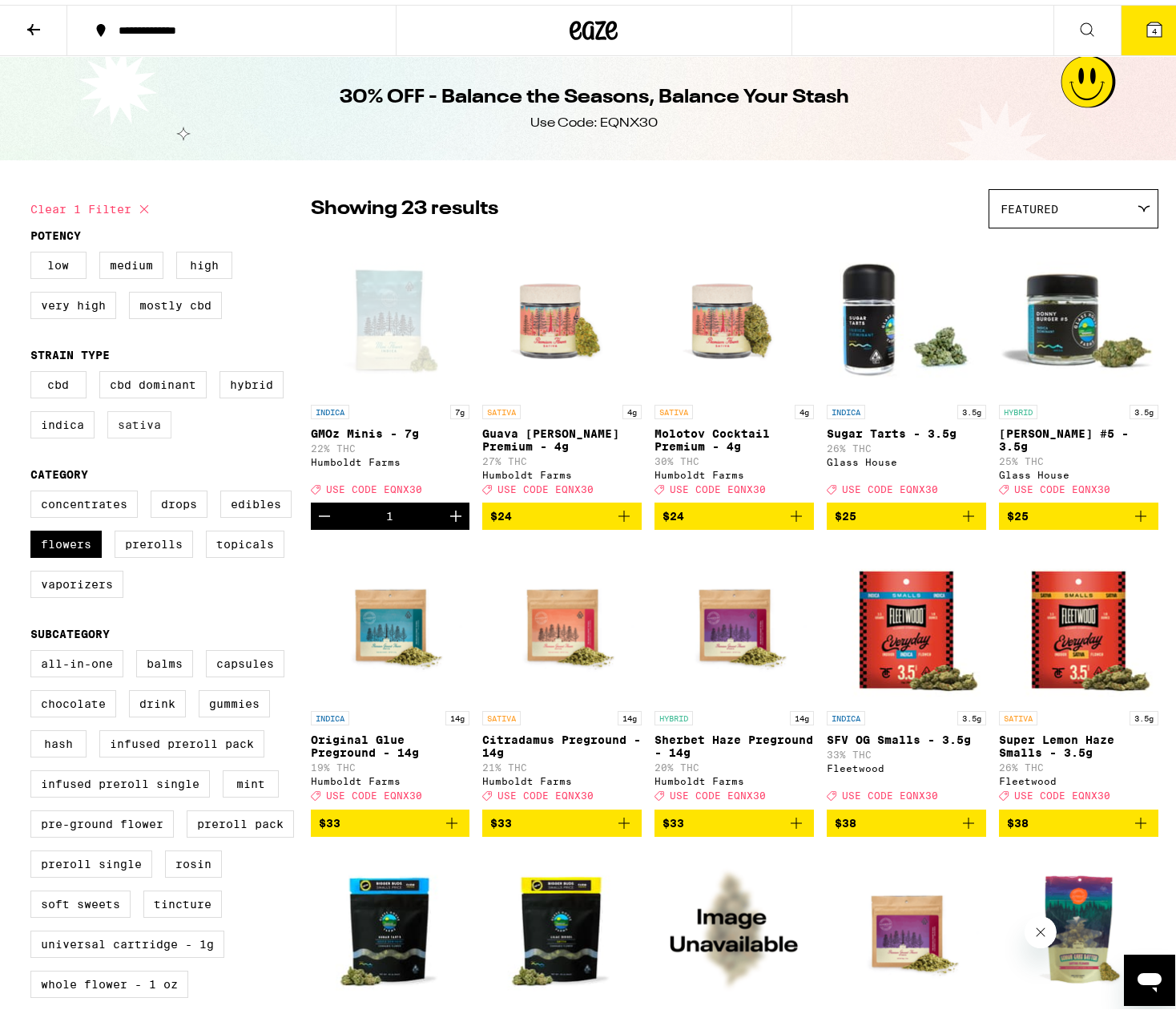
click at [110, 426] on label "Sativa" at bounding box center [139, 420] width 64 height 27
click at [34, 369] on input "Sativa" at bounding box center [33, 369] width 1 height 1
checkbox input "true"
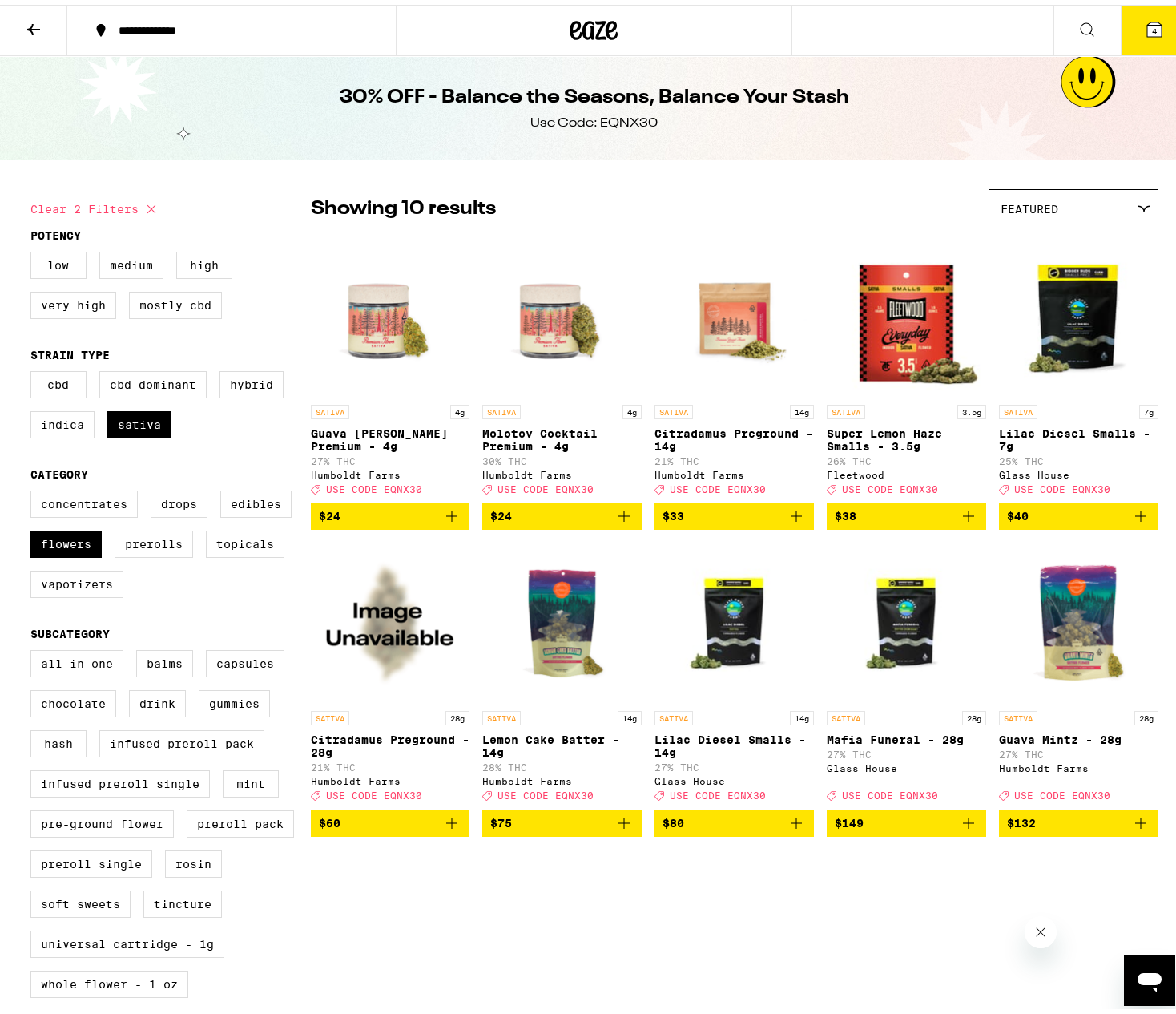
click at [1147, 27] on icon at bounding box center [1153, 24] width 15 height 15
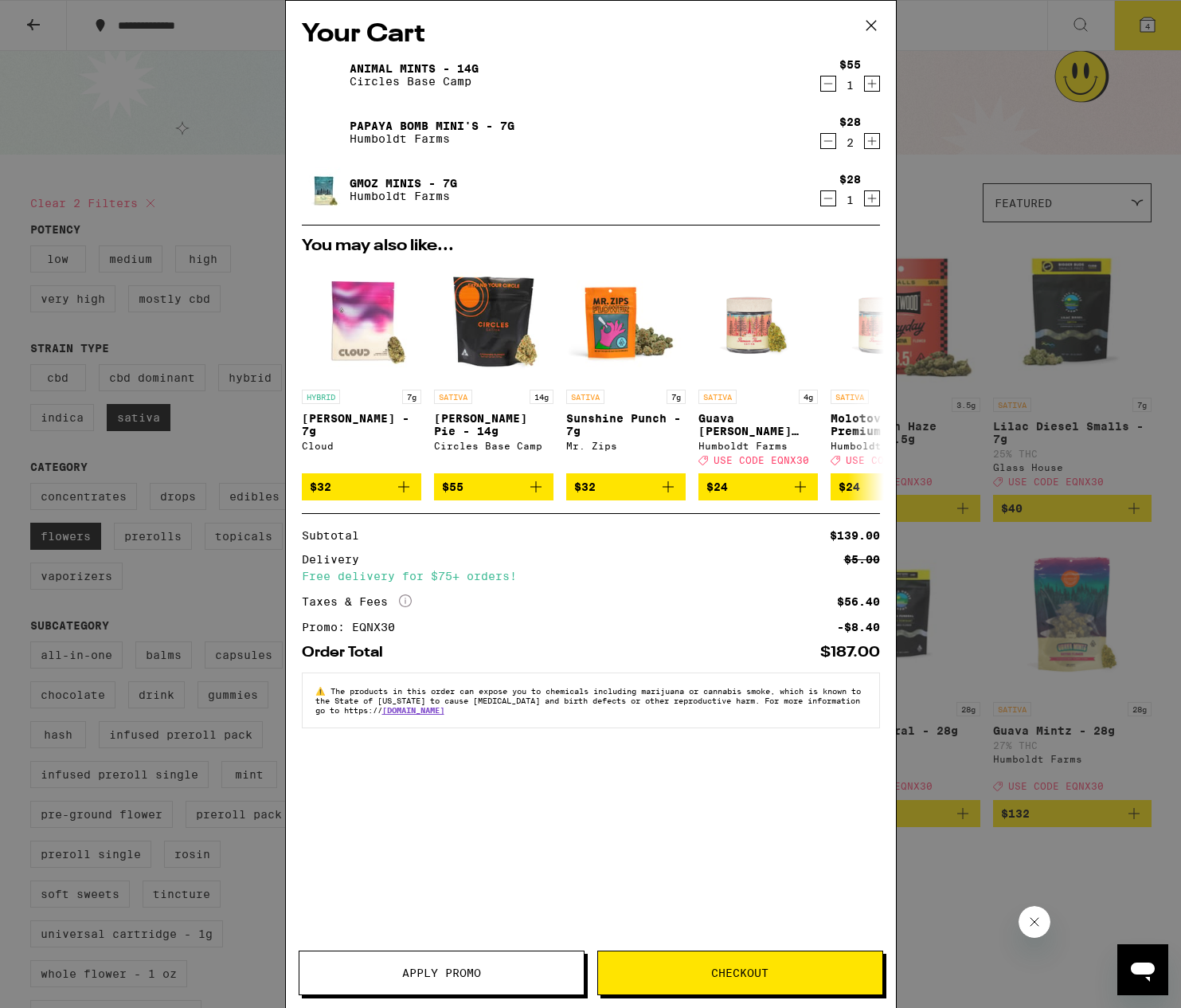
click at [451, 125] on link "Papaya Bomb Mini's - 7g" at bounding box center [431, 126] width 164 height 13
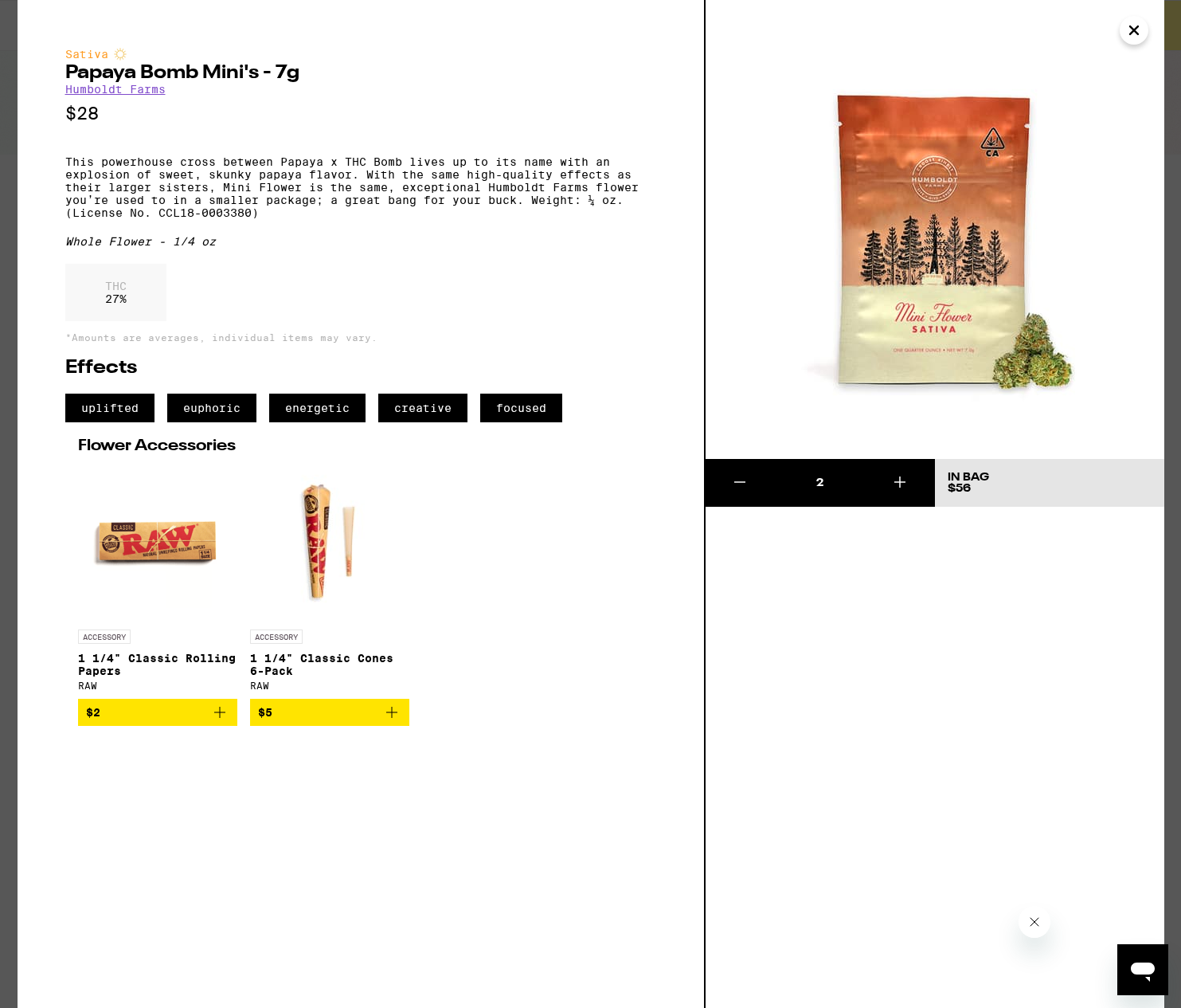
click at [451, 124] on p "$28" at bounding box center [360, 113] width 590 height 19
click at [1134, 29] on icon "Close" at bounding box center [1134, 30] width 8 height 8
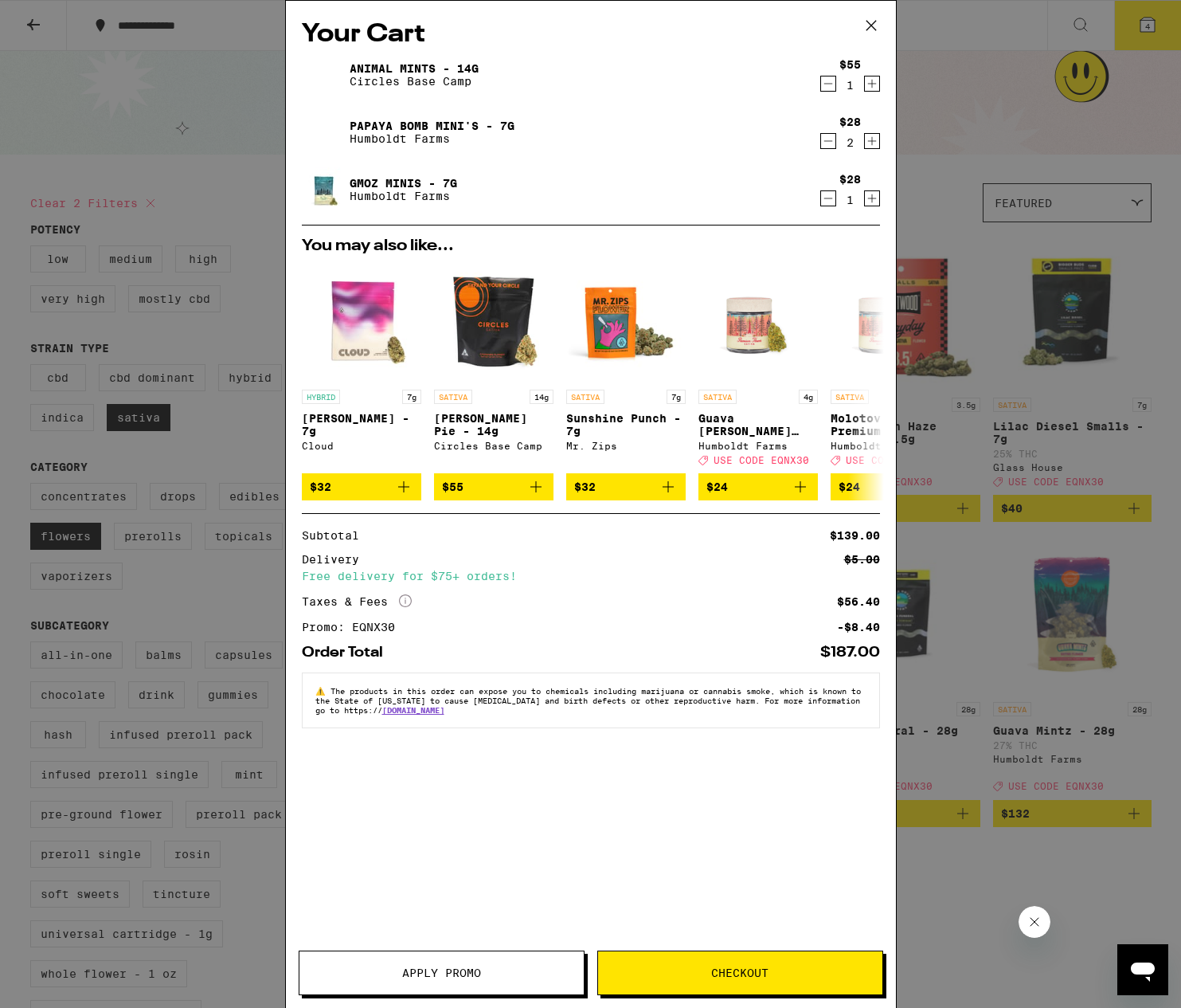
click at [831, 136] on icon "Decrement" at bounding box center [828, 141] width 15 height 19
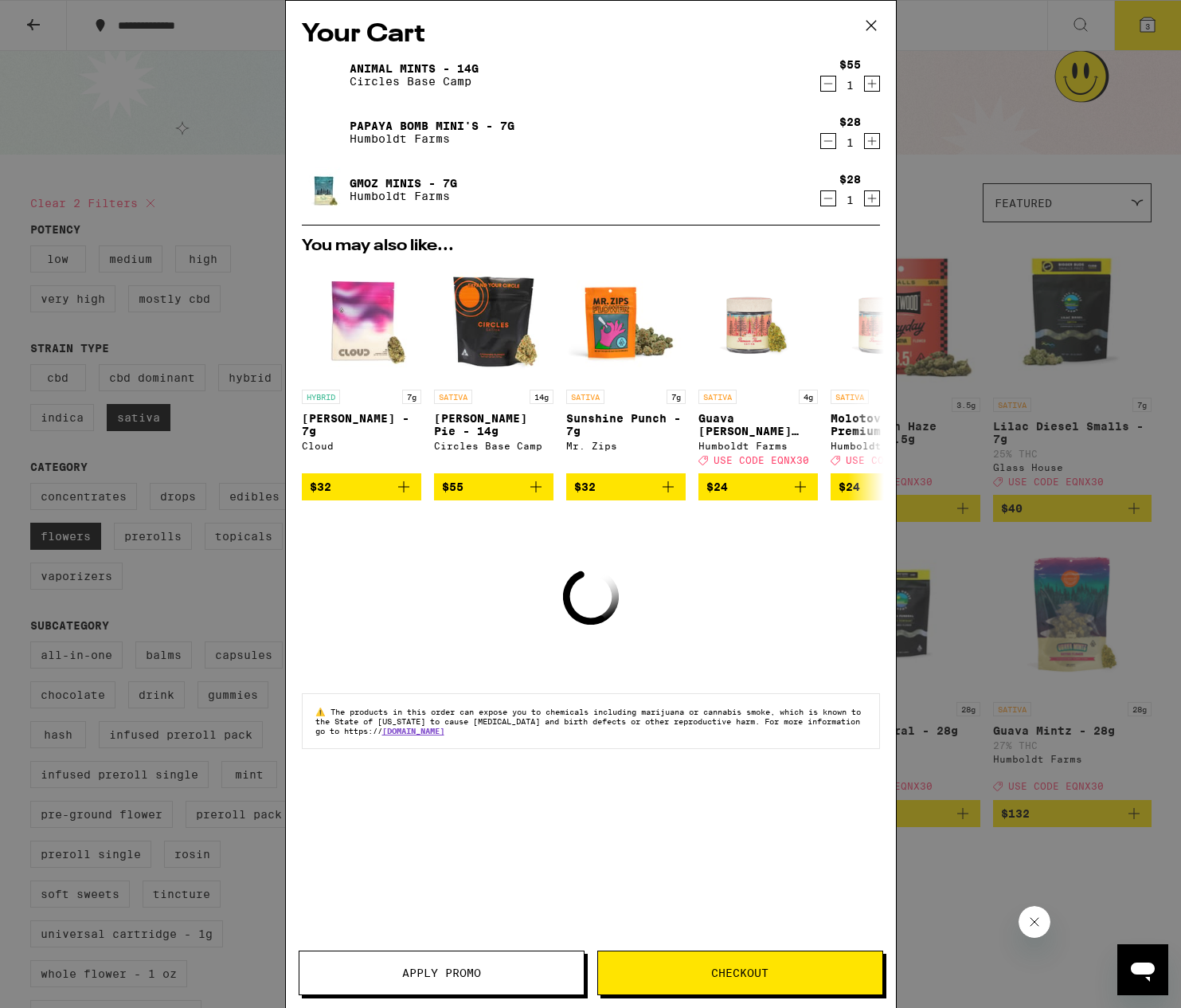
click at [831, 136] on icon "Decrement" at bounding box center [828, 141] width 15 height 19
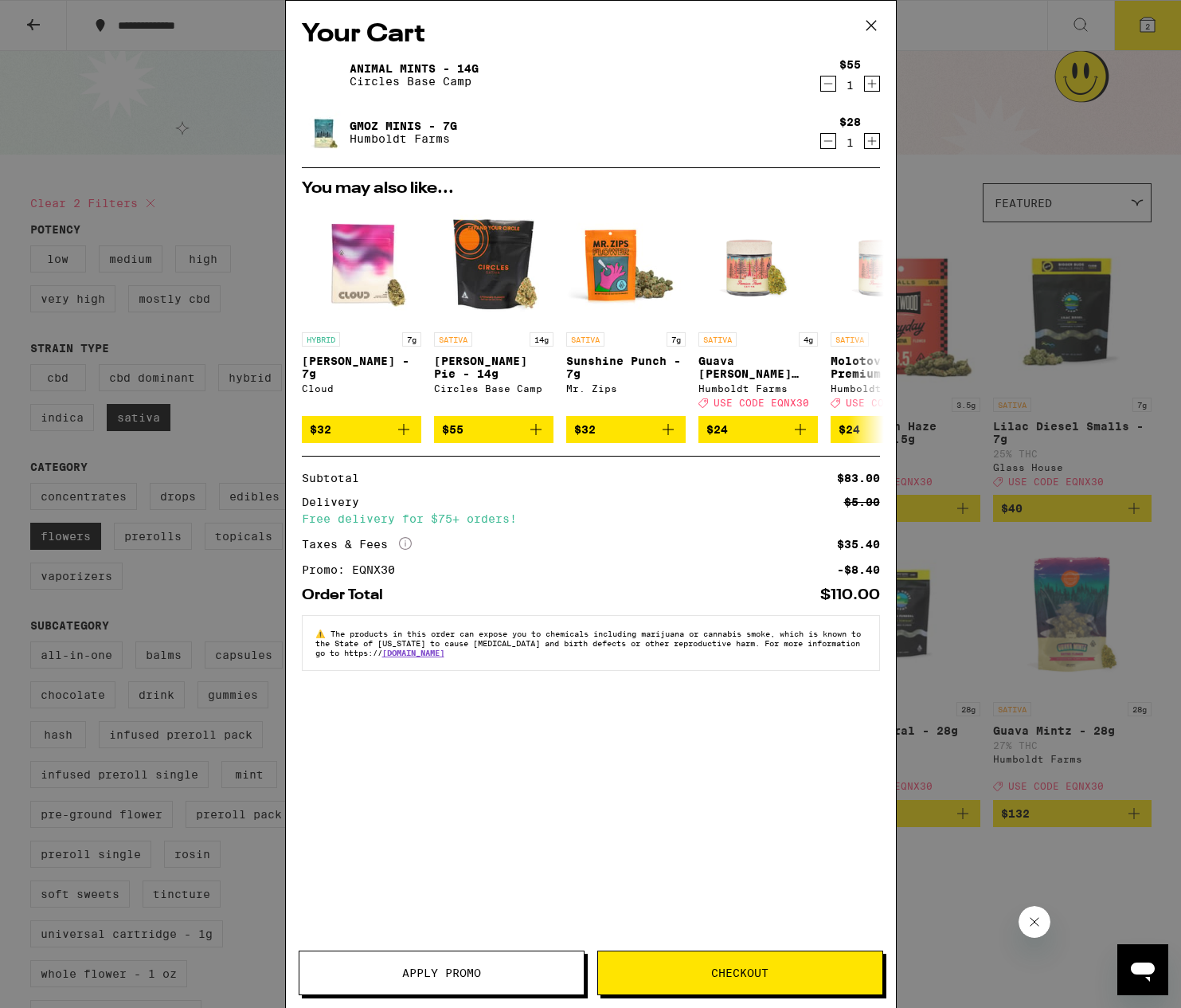
click at [868, 23] on icon at bounding box center [871, 25] width 10 height 10
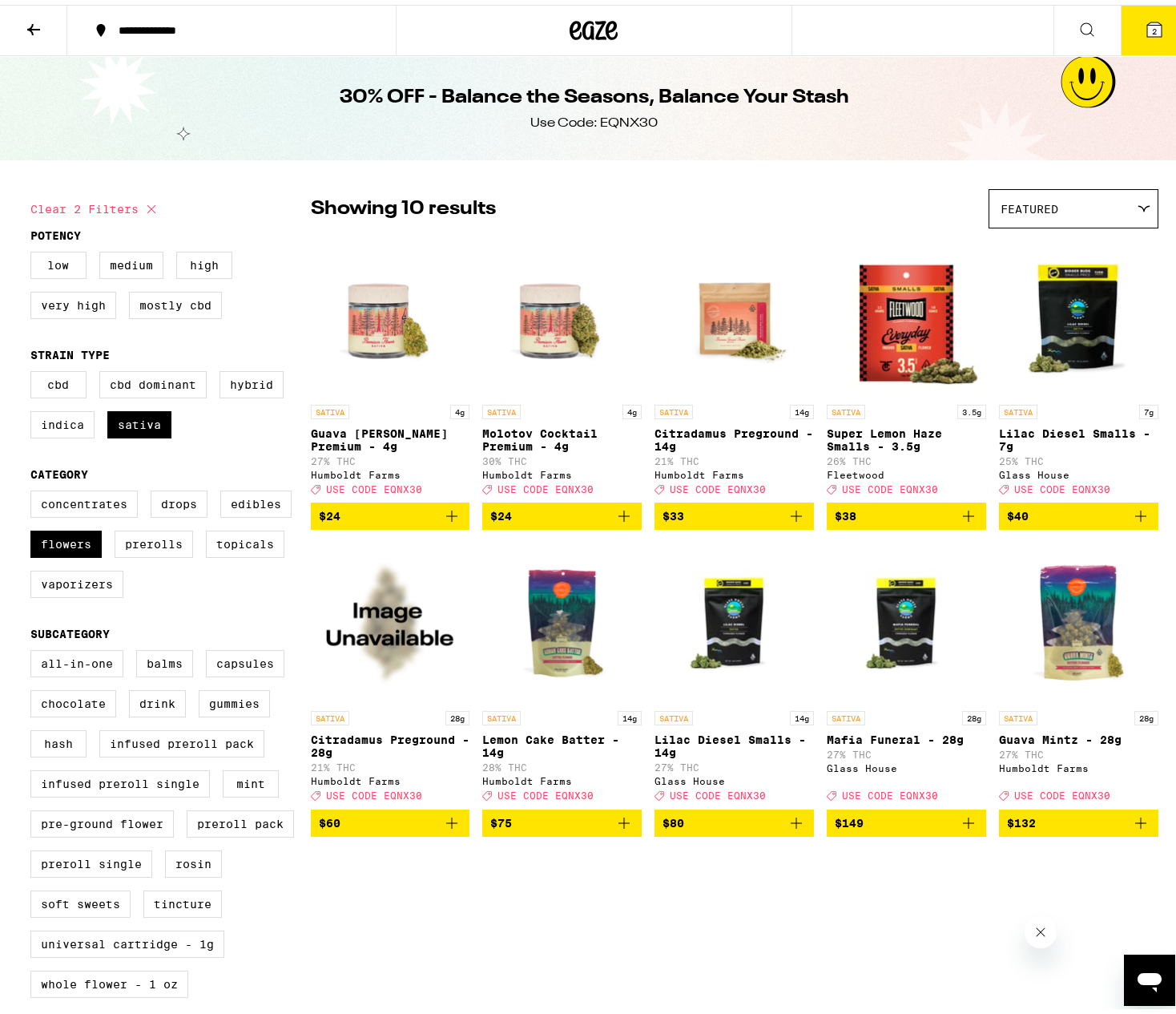
click at [443, 517] on icon "Add to bag" at bounding box center [452, 511] width 20 height 20
click at [446, 517] on icon "Increment" at bounding box center [456, 511] width 20 height 20
click at [620, 517] on icon "Add to bag" at bounding box center [623, 511] width 11 height 11
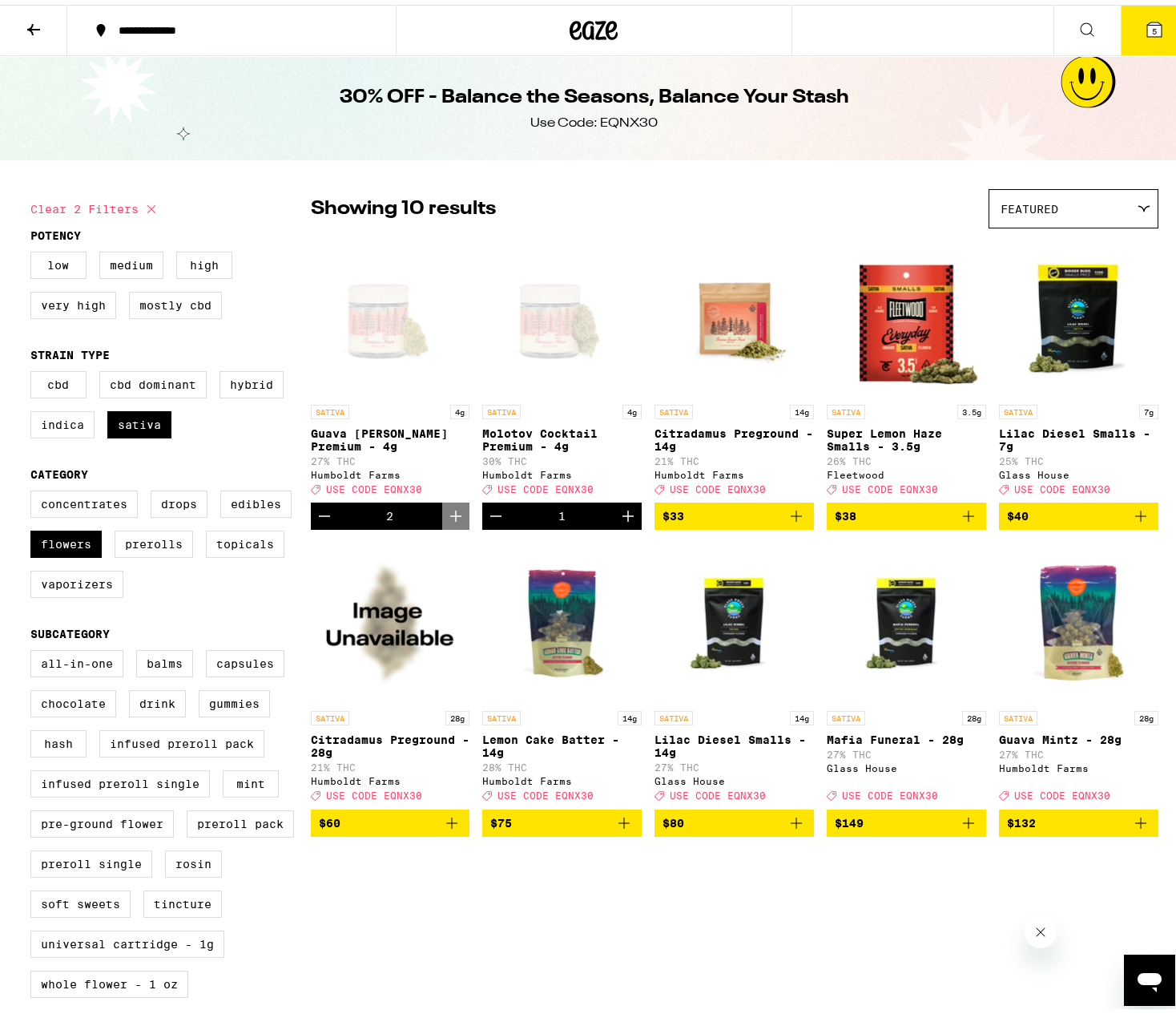
click at [622, 517] on icon "Increment" at bounding box center [627, 511] width 11 height 11
click at [1153, 18] on button "6" at bounding box center [1153, 25] width 68 height 50
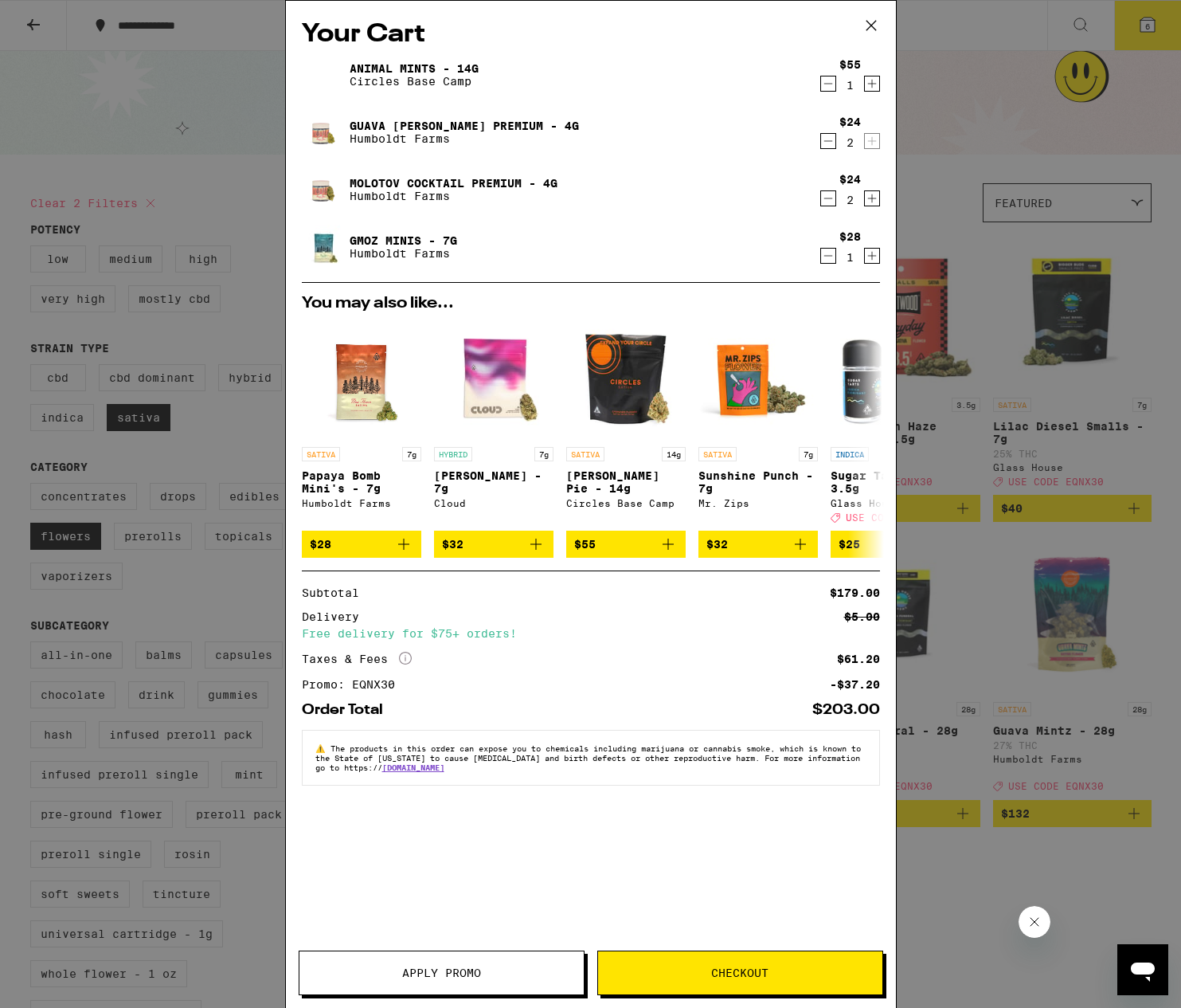
click at [823, 198] on icon "Decrement" at bounding box center [828, 198] width 15 height 19
click at [824, 142] on icon "Decrement" at bounding box center [828, 141] width 15 height 19
